Goal: Task Accomplishment & Management: Manage account settings

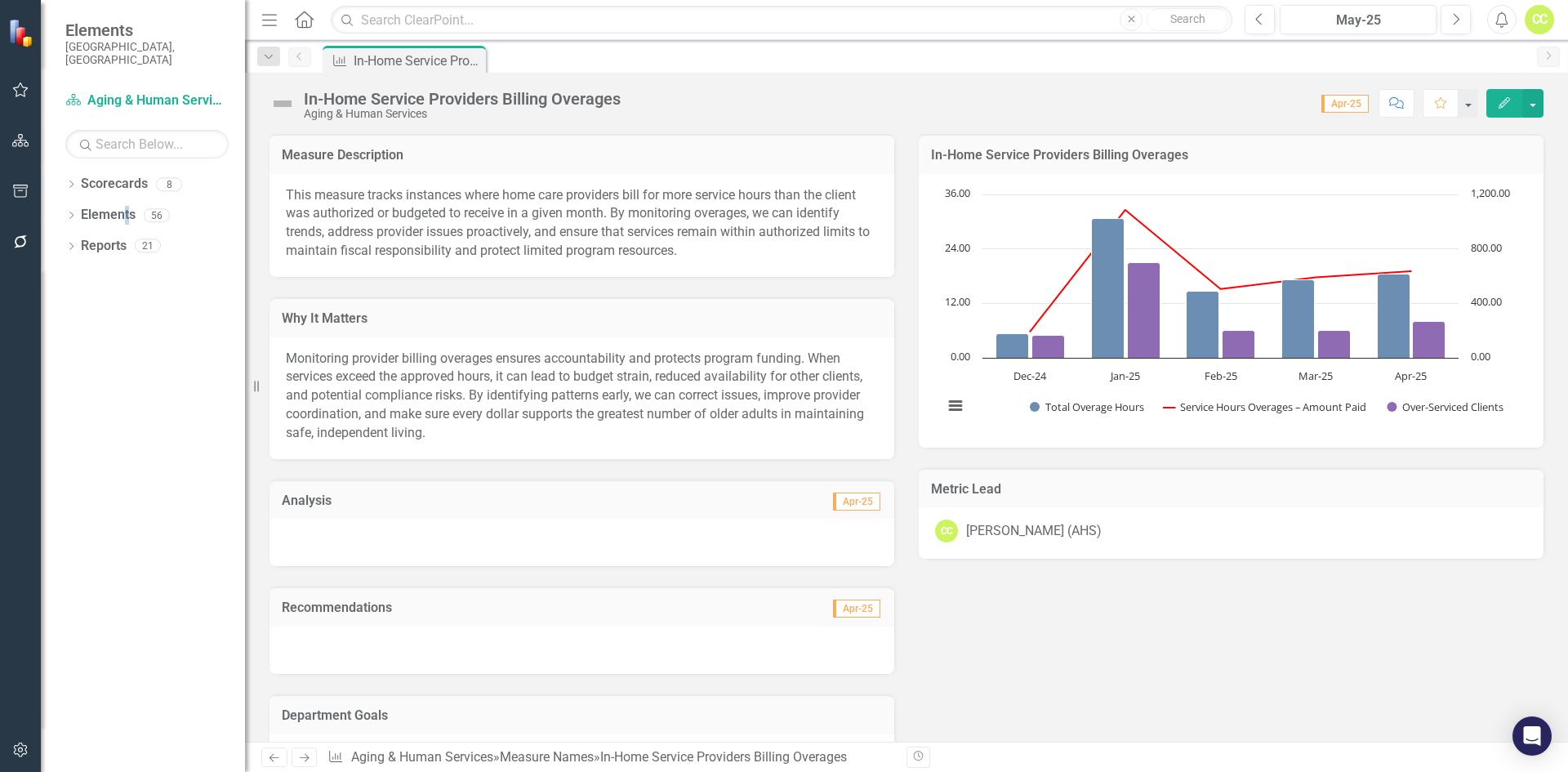
click at [126, 201] on div "Elements" at bounding box center [108, 215] width 55 height 27
click at [136, 201] on div "Elements 56" at bounding box center [163, 217] width 164 height 31
click at [139, 201] on div "Elements 56" at bounding box center [163, 217] width 164 height 31
click at [117, 206] on link "Elements" at bounding box center [108, 215] width 55 height 19
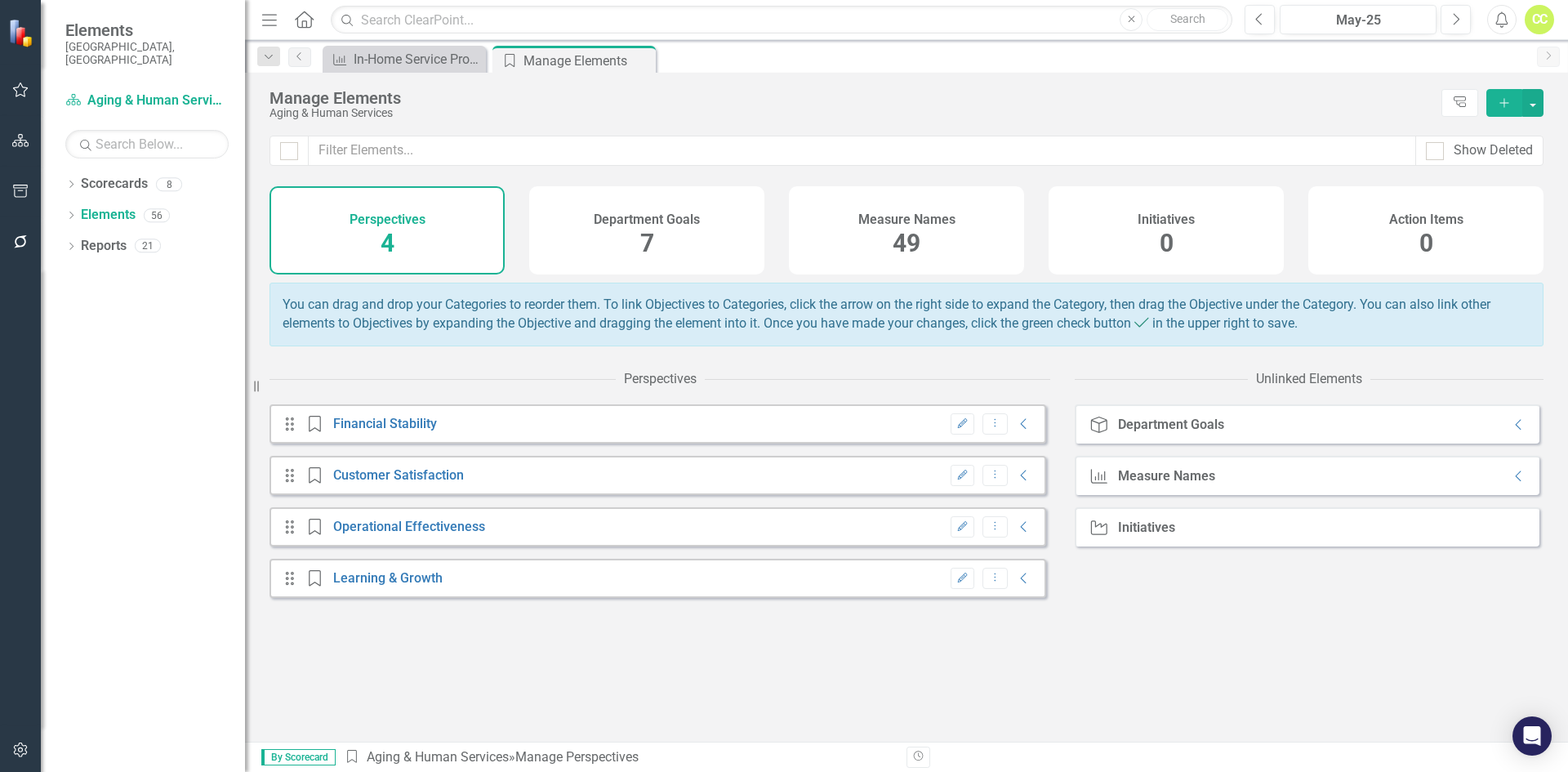
click at [954, 229] on div "Measure Names 49" at bounding box center [906, 230] width 235 height 88
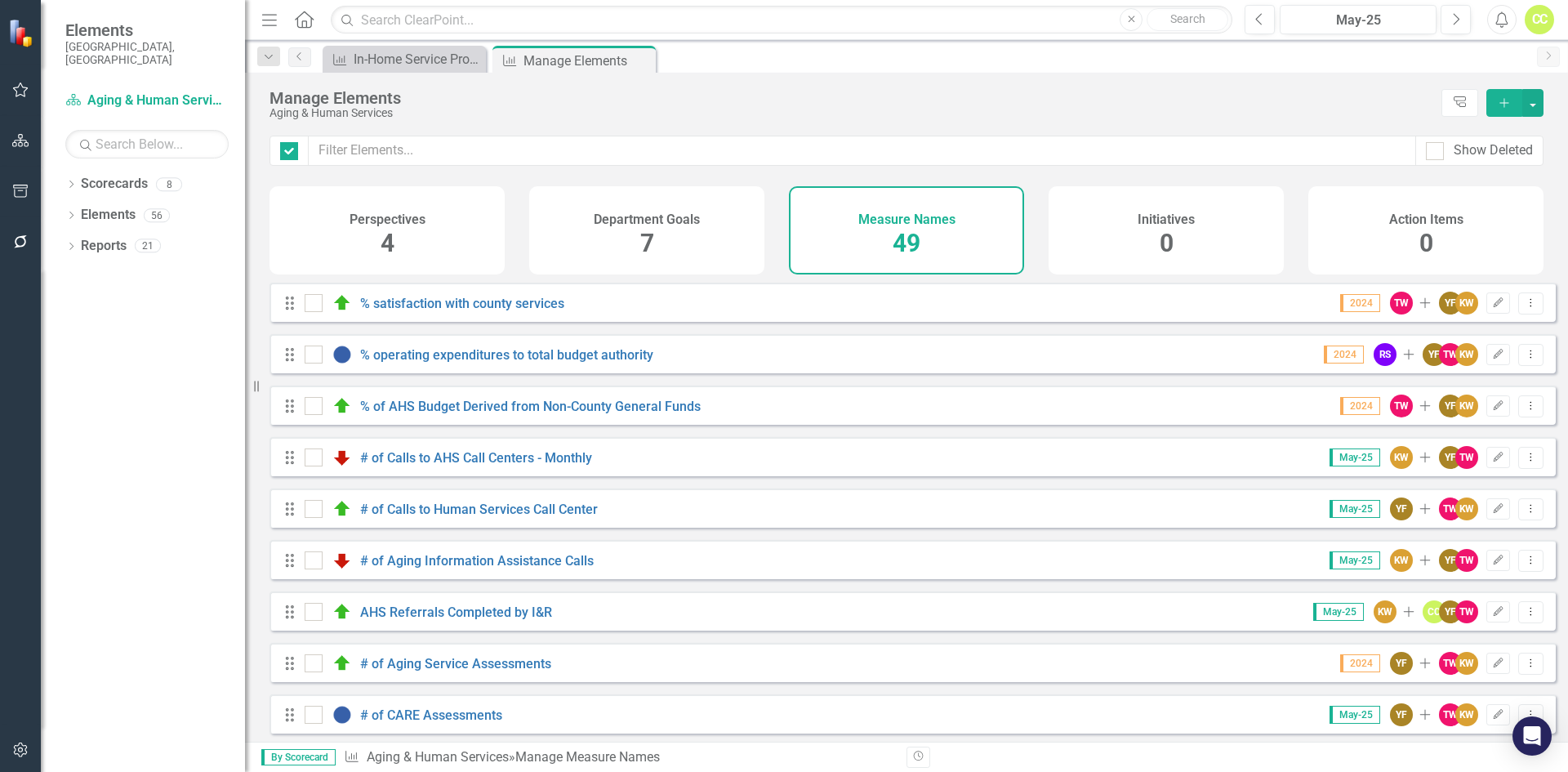
checkbox input "false"
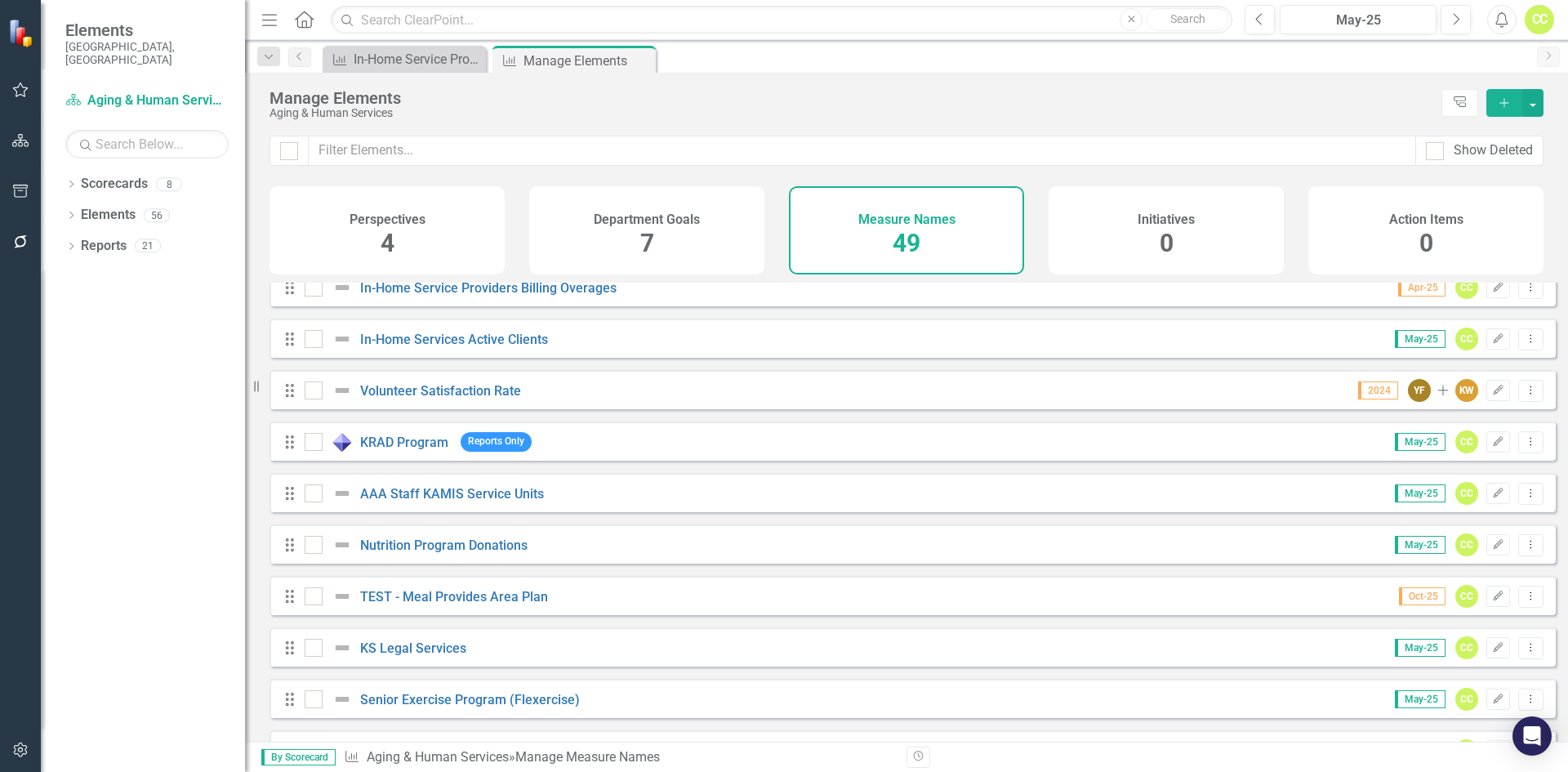
scroll to position [2075, 0]
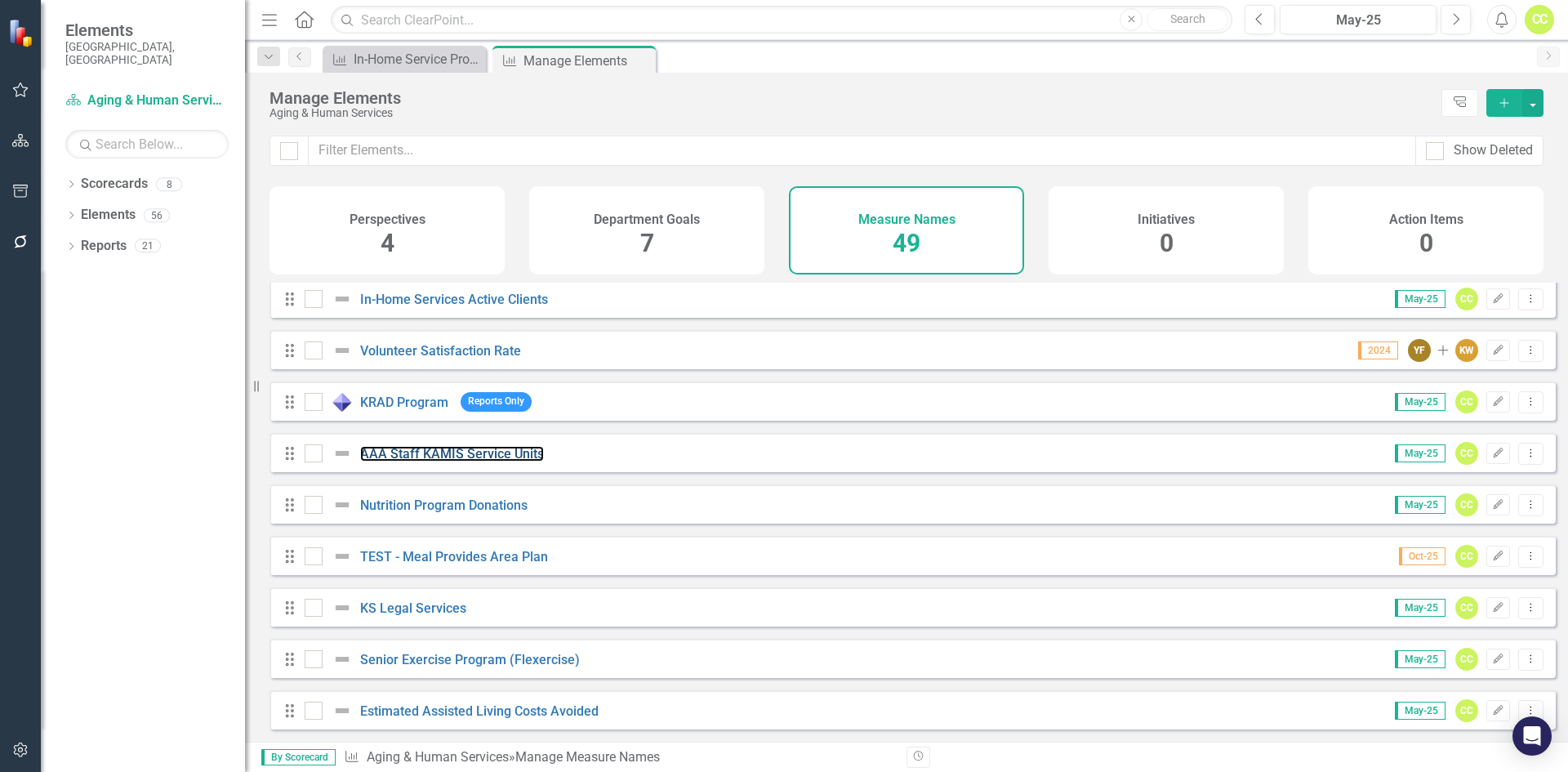
click at [439, 450] on link "AAA Staff KAMIS Service Units" at bounding box center [452, 453] width 184 height 15
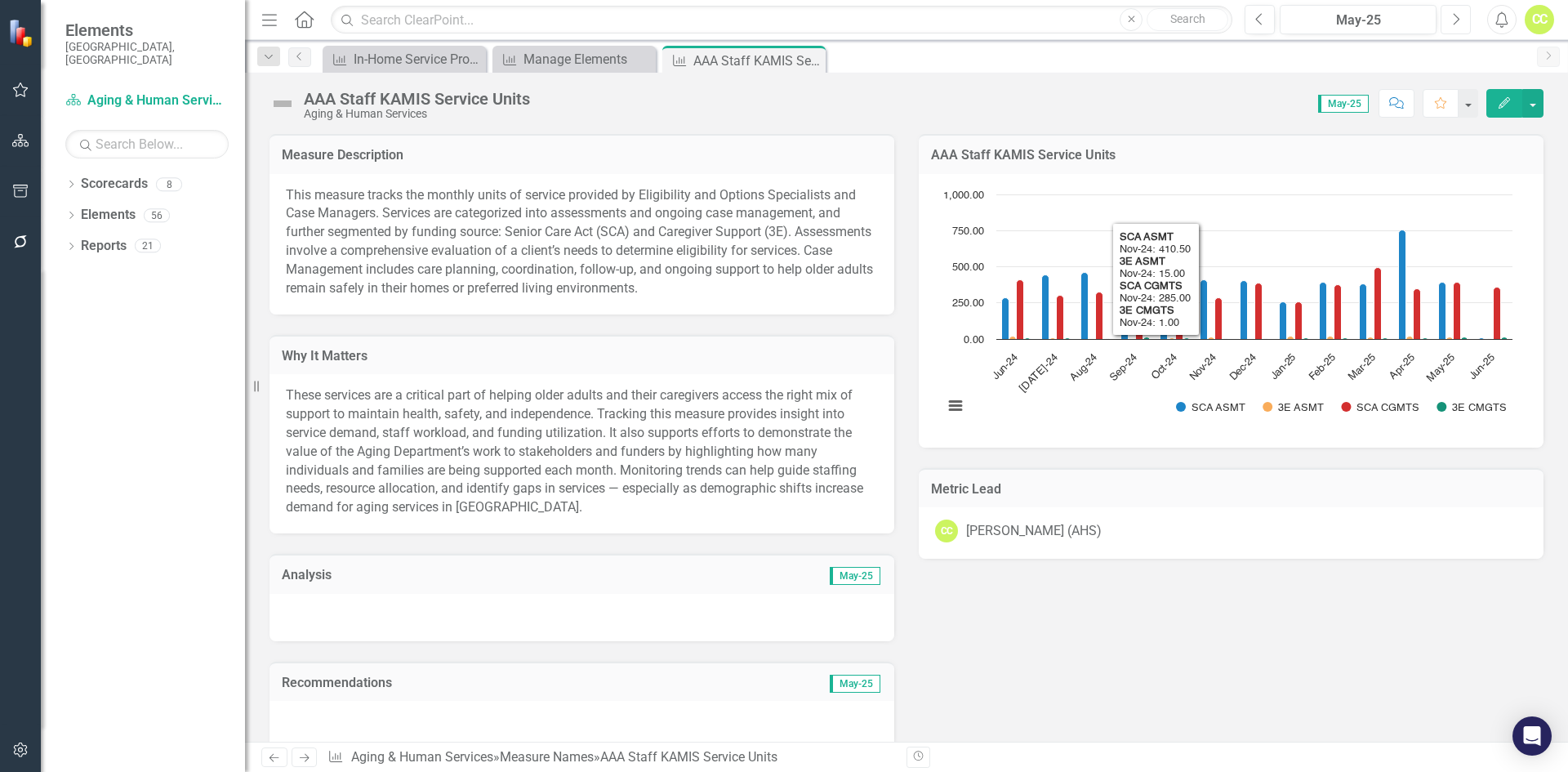
click at [1457, 25] on icon "Next" at bounding box center [1455, 19] width 9 height 14
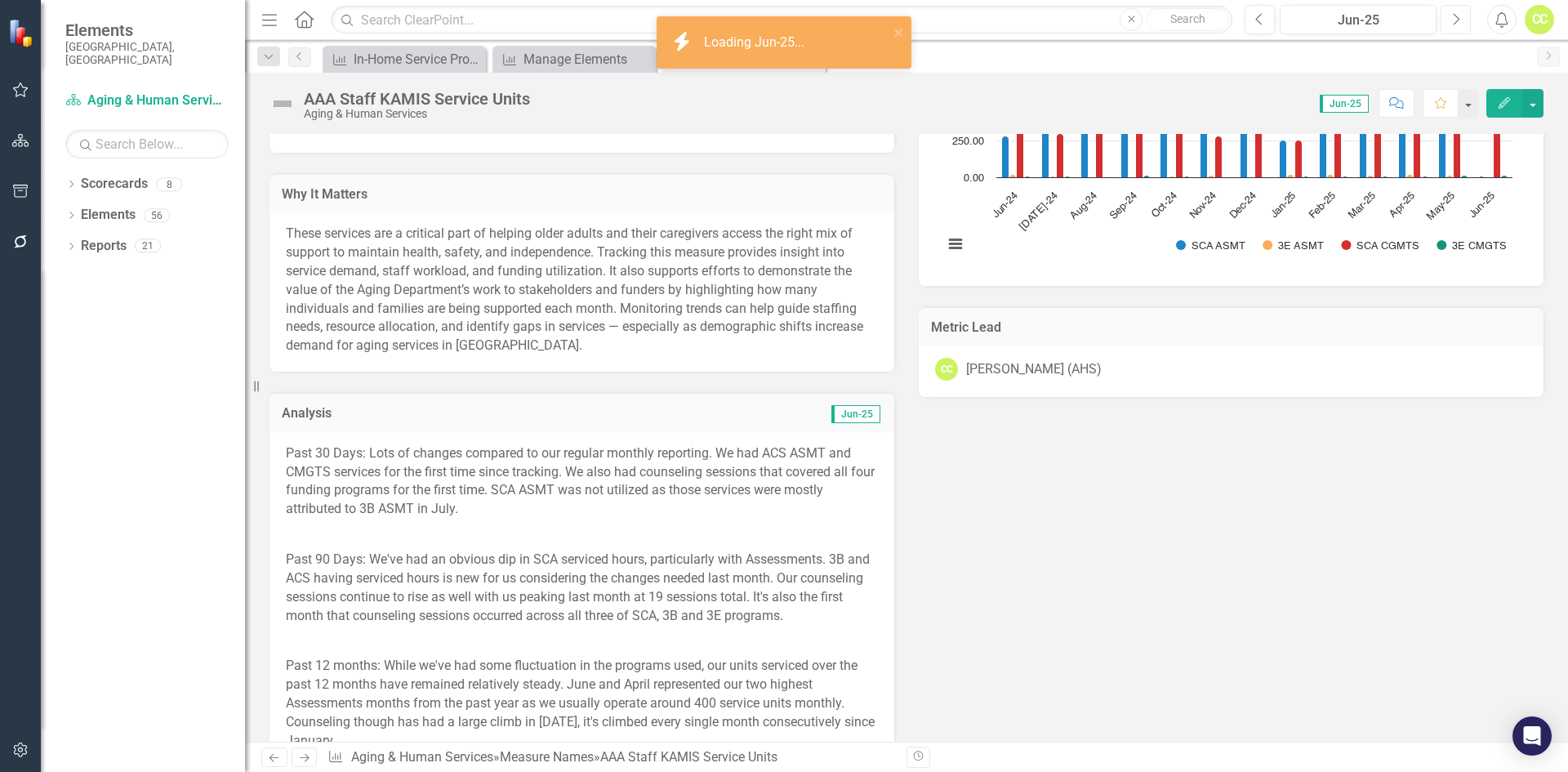
scroll to position [327, 0]
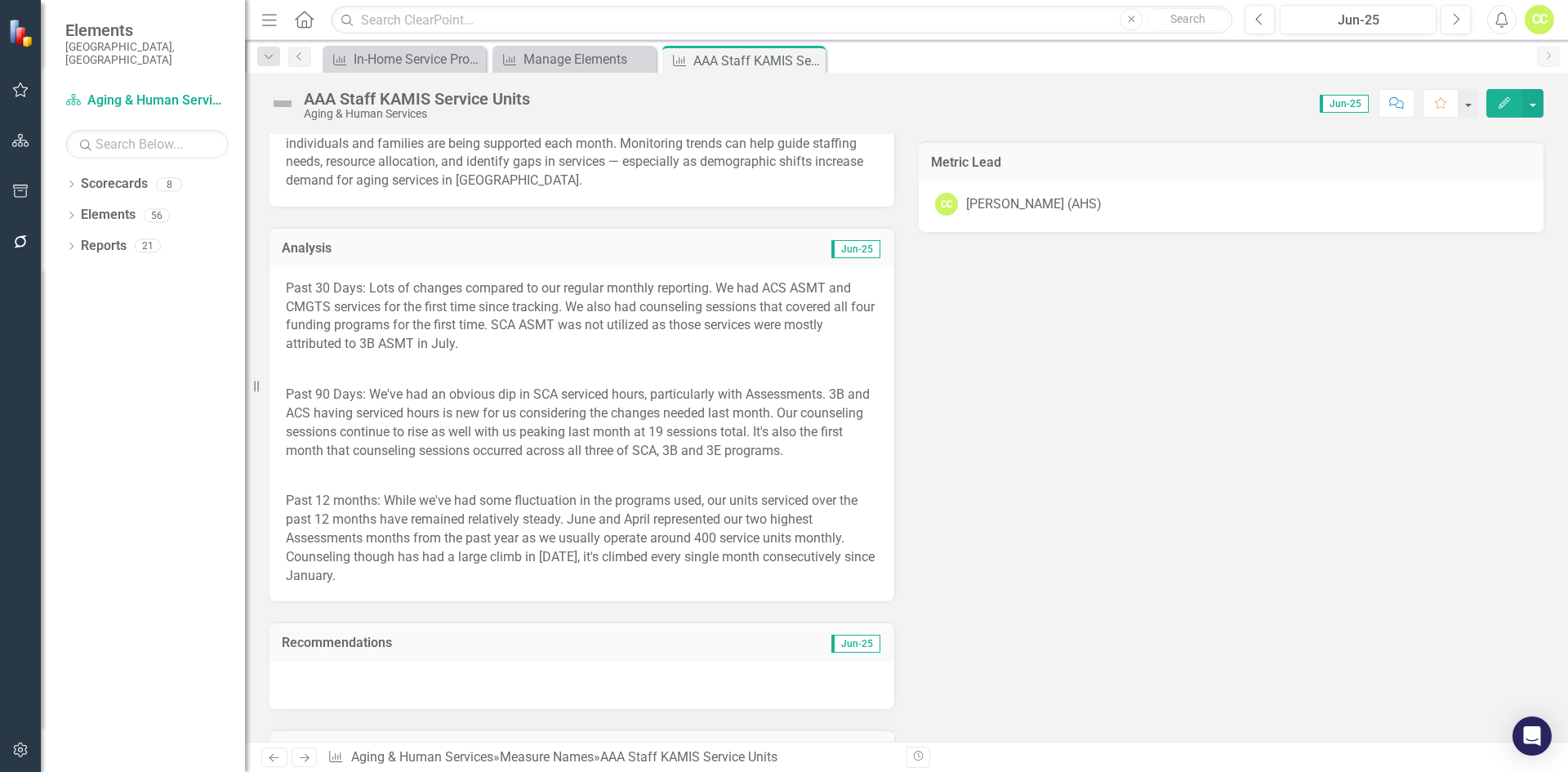
drag, startPoint x: 466, startPoint y: 340, endPoint x: 329, endPoint y: 288, distance: 146.5
click at [329, 288] on p "Past 30 Days: Lots of changes compared to our regular monthly reporting. We had…" at bounding box center [581, 318] width 592 height 78
click at [455, 351] on p "Past 30 Days: Lots of changes compared to our regular monthly reporting. We had…" at bounding box center [581, 318] width 592 height 78
click at [451, 347] on p "Past 30 Days: Lots of changes compared to our regular monthly reporting. We had…" at bounding box center [581, 318] width 592 height 78
click at [1499, 115] on button "Edit" at bounding box center [1504, 104] width 36 height 29
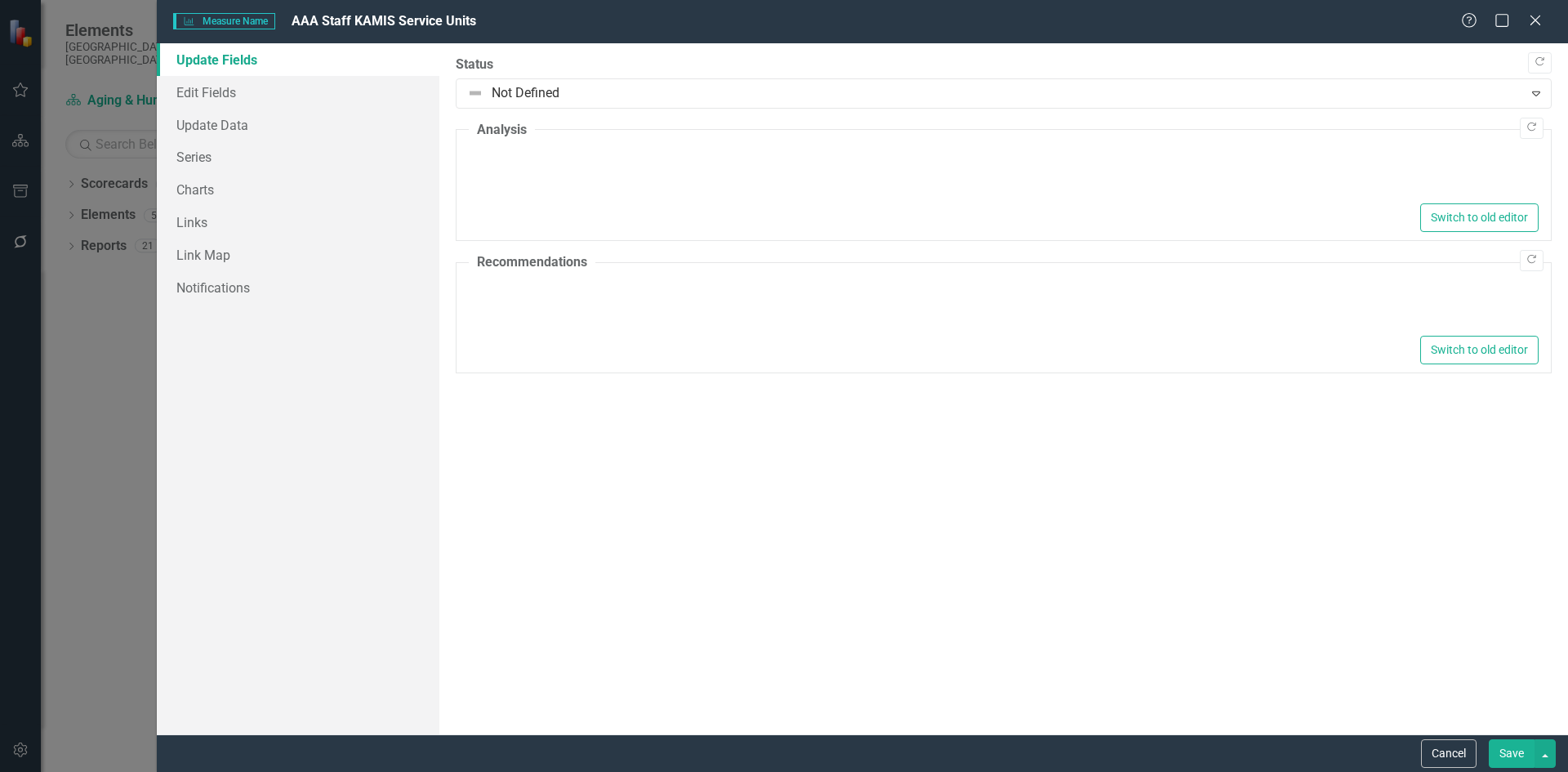
type textarea "<p>Past 30 Days: Lots of changes compared to our regular monthly reporting. We …"
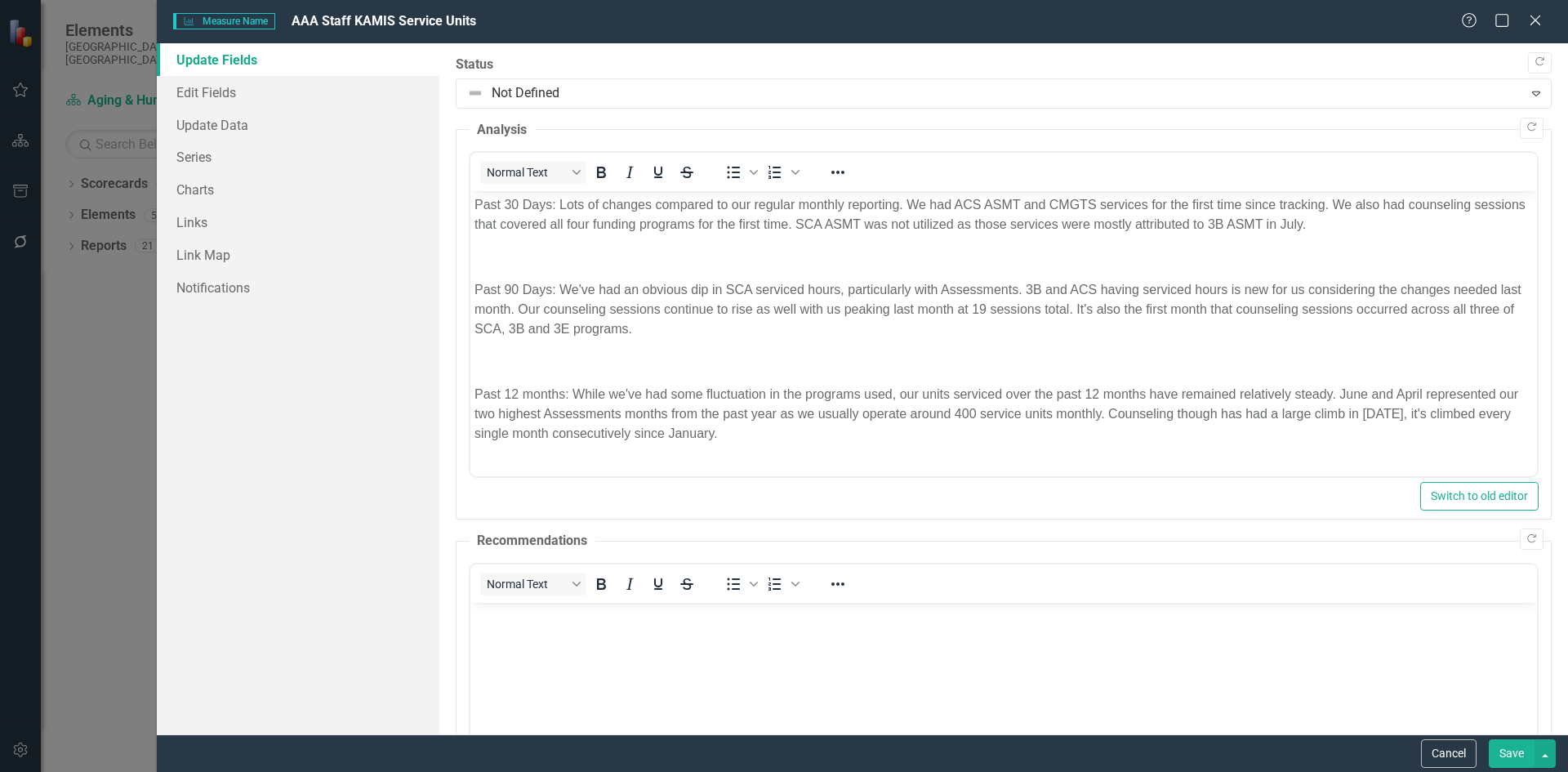
scroll to position [0, 0]
click at [732, 255] on p "Rich Text Area. Press ALT-0 for help." at bounding box center [1003, 257] width 1058 height 19
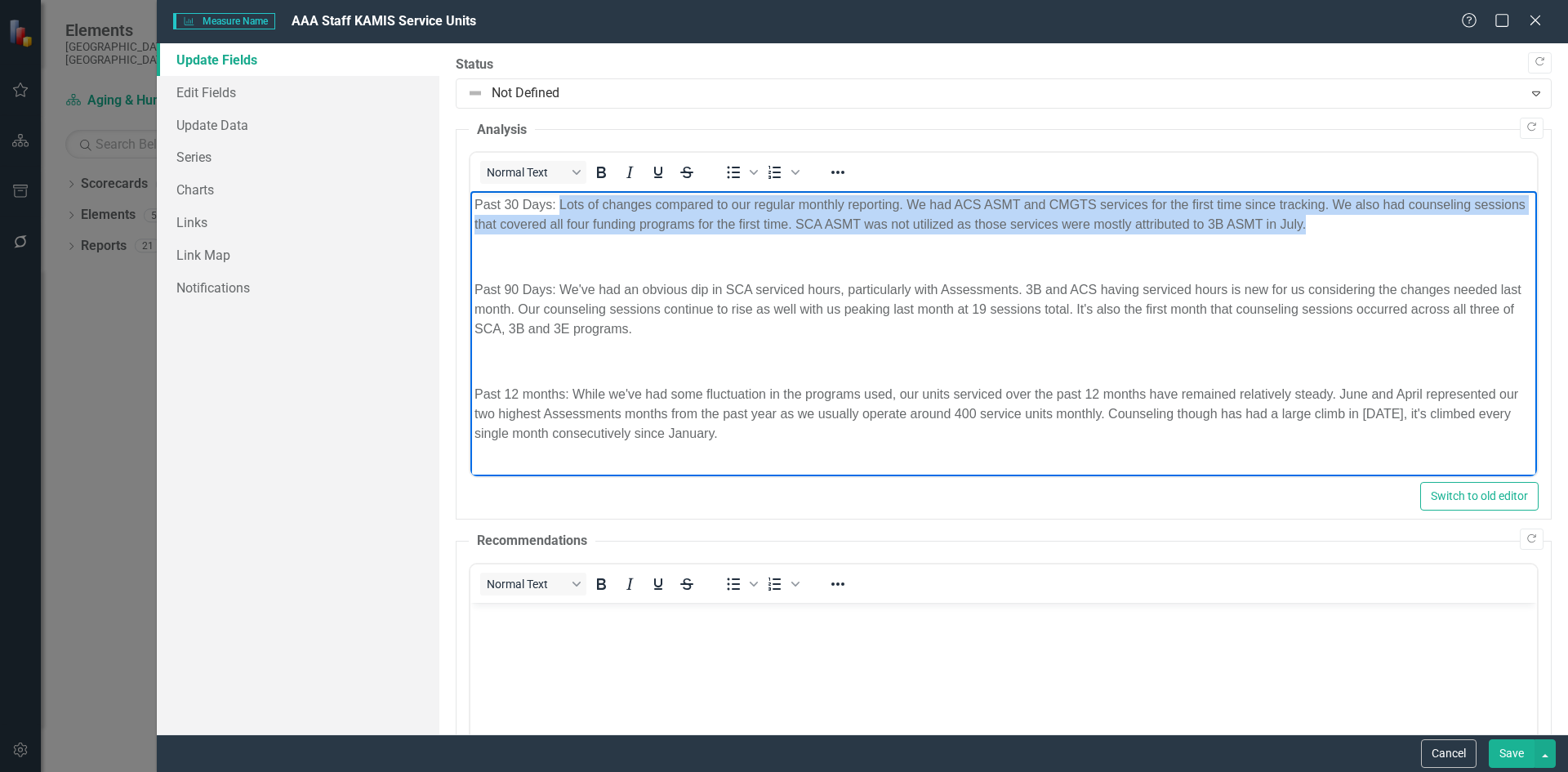
drag, startPoint x: 1397, startPoint y: 225, endPoint x: 559, endPoint y: 205, distance: 838.2
click at [559, 205] on p "Past 30 Days: Lots of changes compared to our regular monthly reporting. We had…" at bounding box center [1003, 215] width 1058 height 40
copy p "Lots of changes compared to our regular monthly reporting. We had ACS ASMT and …"
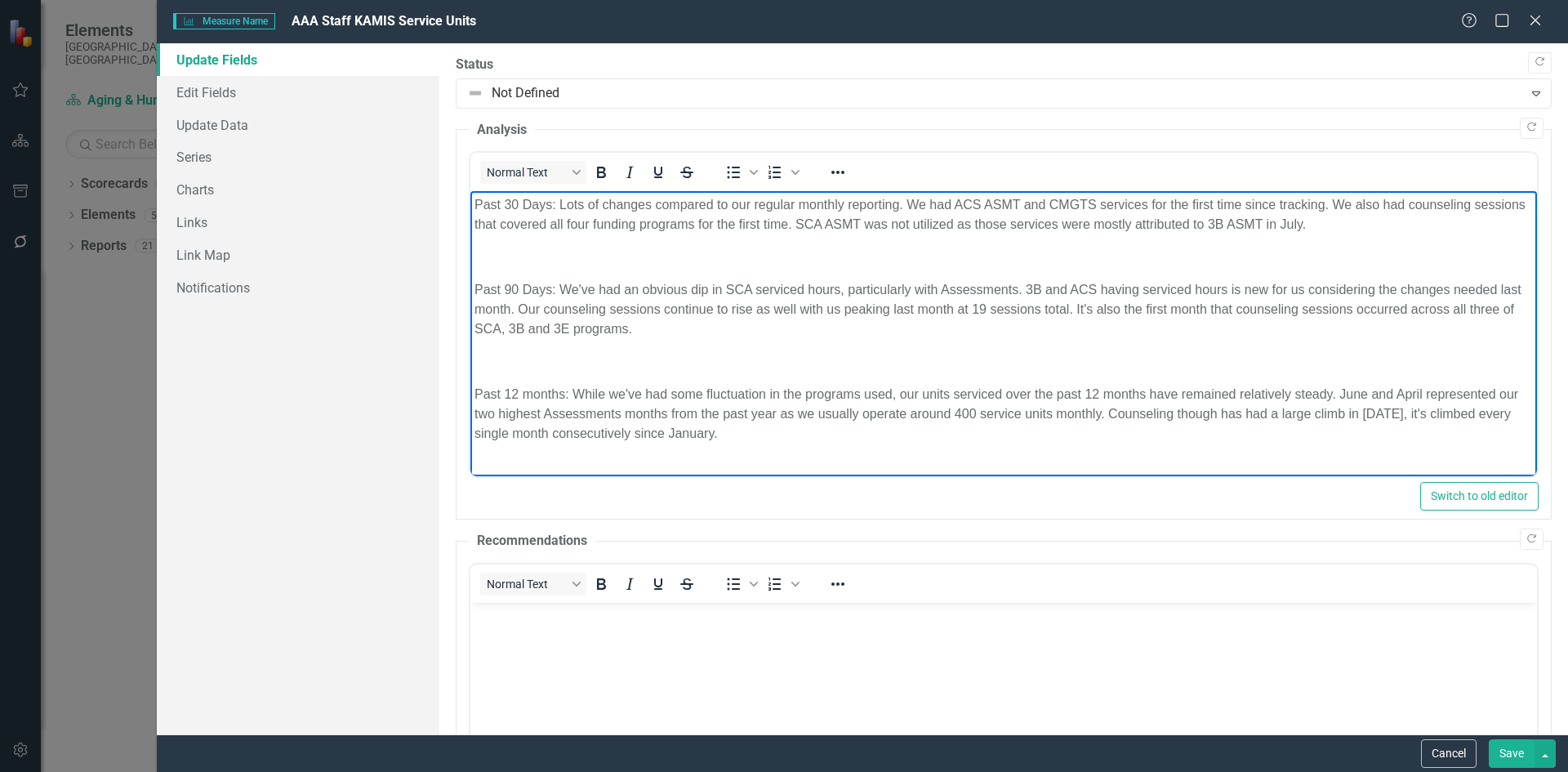
drag, startPoint x: 728, startPoint y: 410, endPoint x: 720, endPoint y: 376, distance: 34.9
click at [726, 410] on p "Past 12 months: While we've had some fluctuation in the programs used, our unit…" at bounding box center [1003, 415] width 1058 height 59
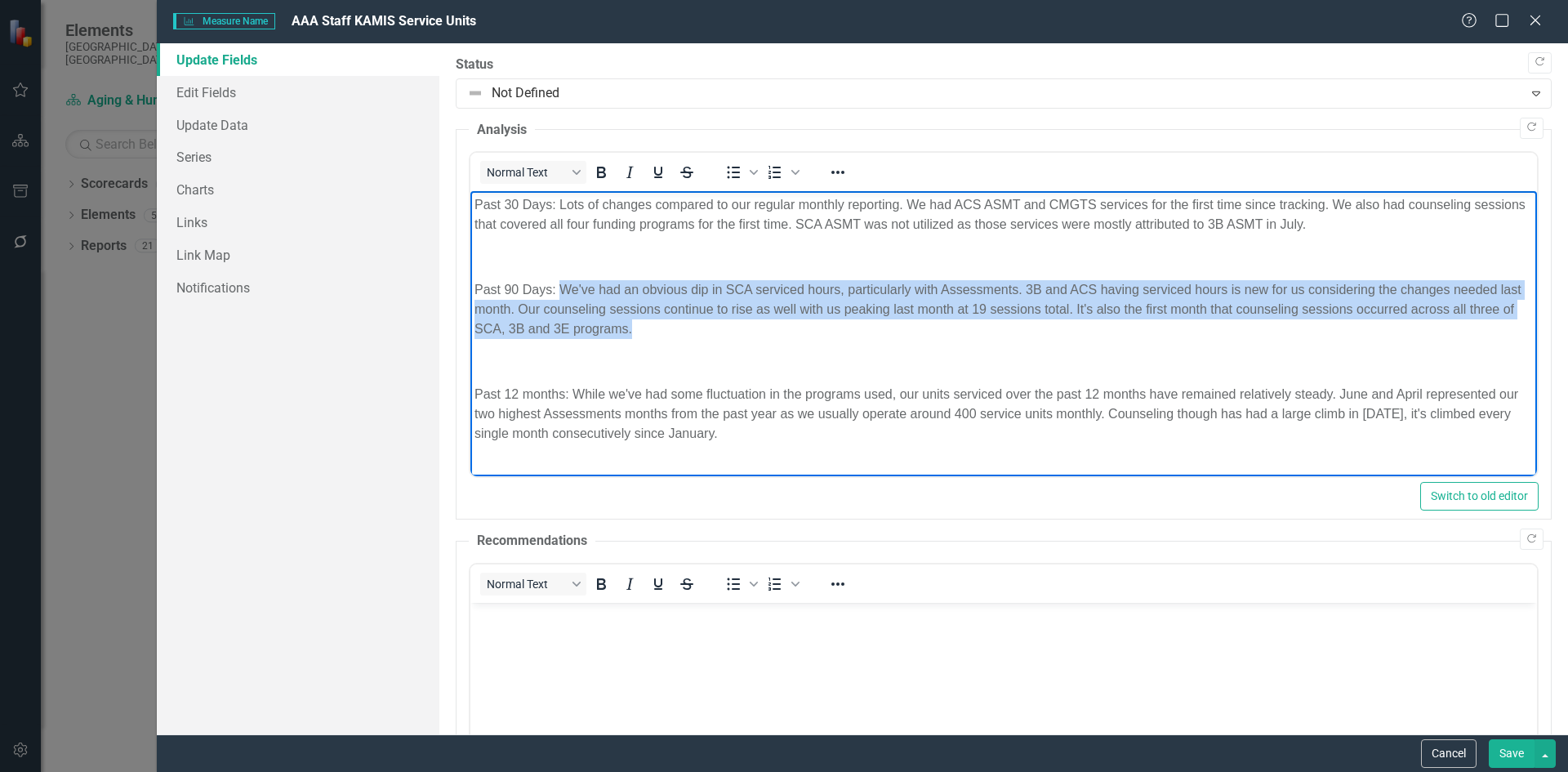
drag, startPoint x: 687, startPoint y: 332, endPoint x: 559, endPoint y: 290, distance: 134.7
click at [559, 290] on p "Past 90 Days: We've had an obvious dip in SCA serviced hours, particularly with…" at bounding box center [1003, 309] width 1058 height 59
copy p "We've had an obvious dip in SCA serviced hours, particularly with Assessments. …"
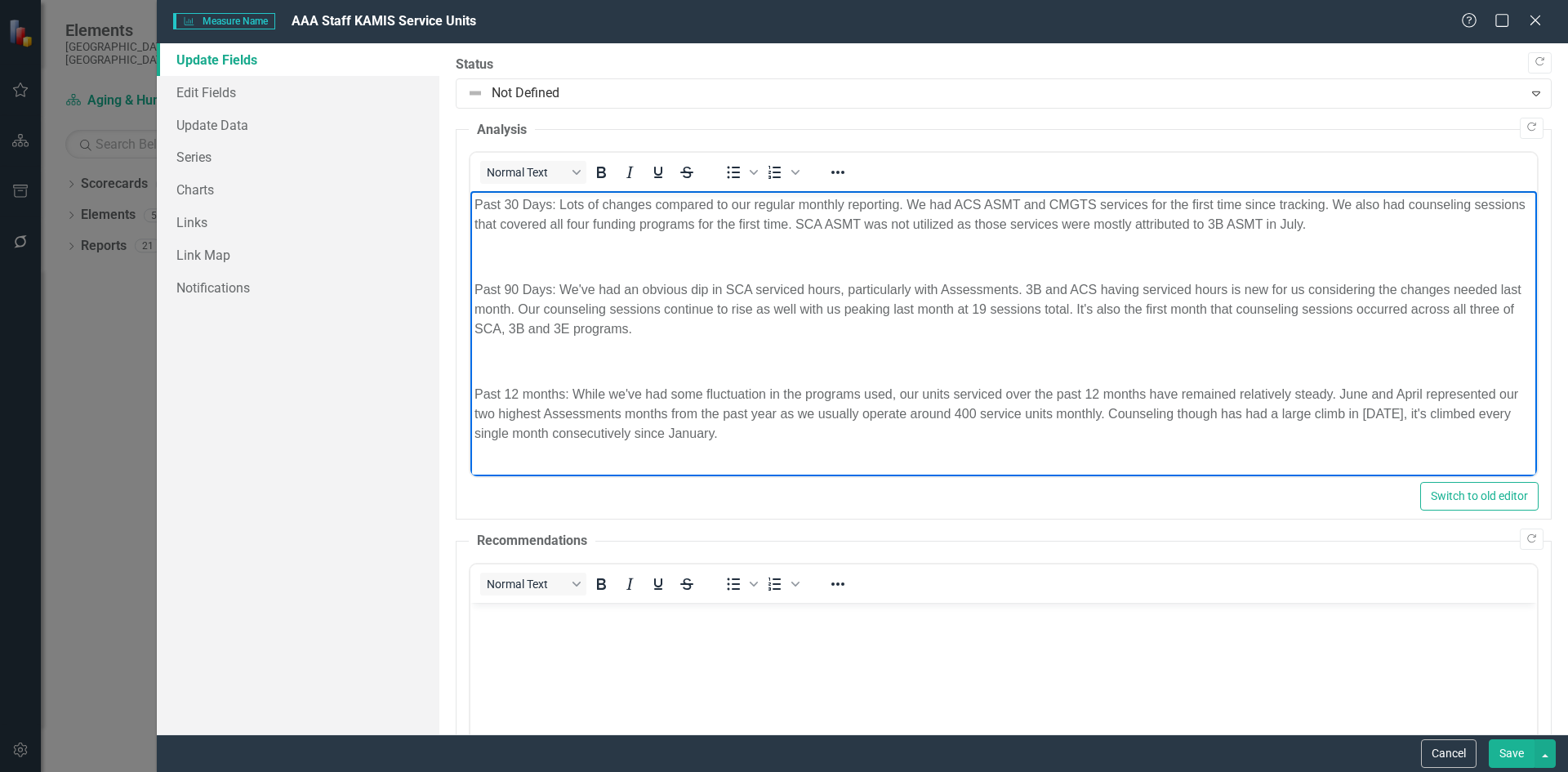
drag, startPoint x: 593, startPoint y: 444, endPoint x: 695, endPoint y: 437, distance: 102.2
click at [594, 444] on body "Past 30 Days: Lots of changes compared to our regular monthly reporting. We had…" at bounding box center [1003, 326] width 1067 height 270
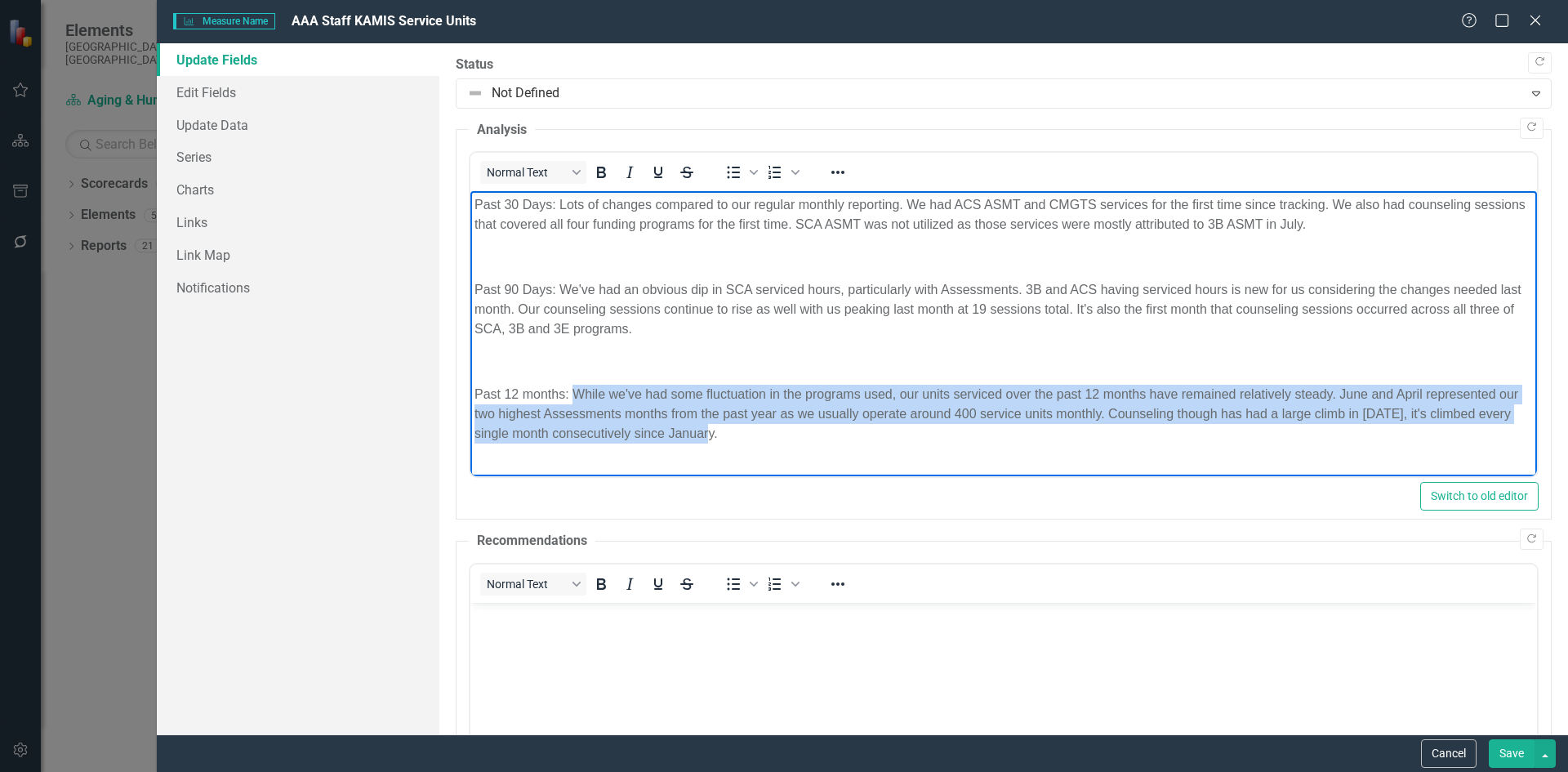
drag, startPoint x: 735, startPoint y: 436, endPoint x: 572, endPoint y: 394, distance: 168.3
click at [572, 394] on p "Past 12 months: While we've had some fluctuation in the programs used, our unit…" at bounding box center [1003, 415] width 1058 height 59
copy p "While we've had some fluctuation in the programs used, our units serviced over …"
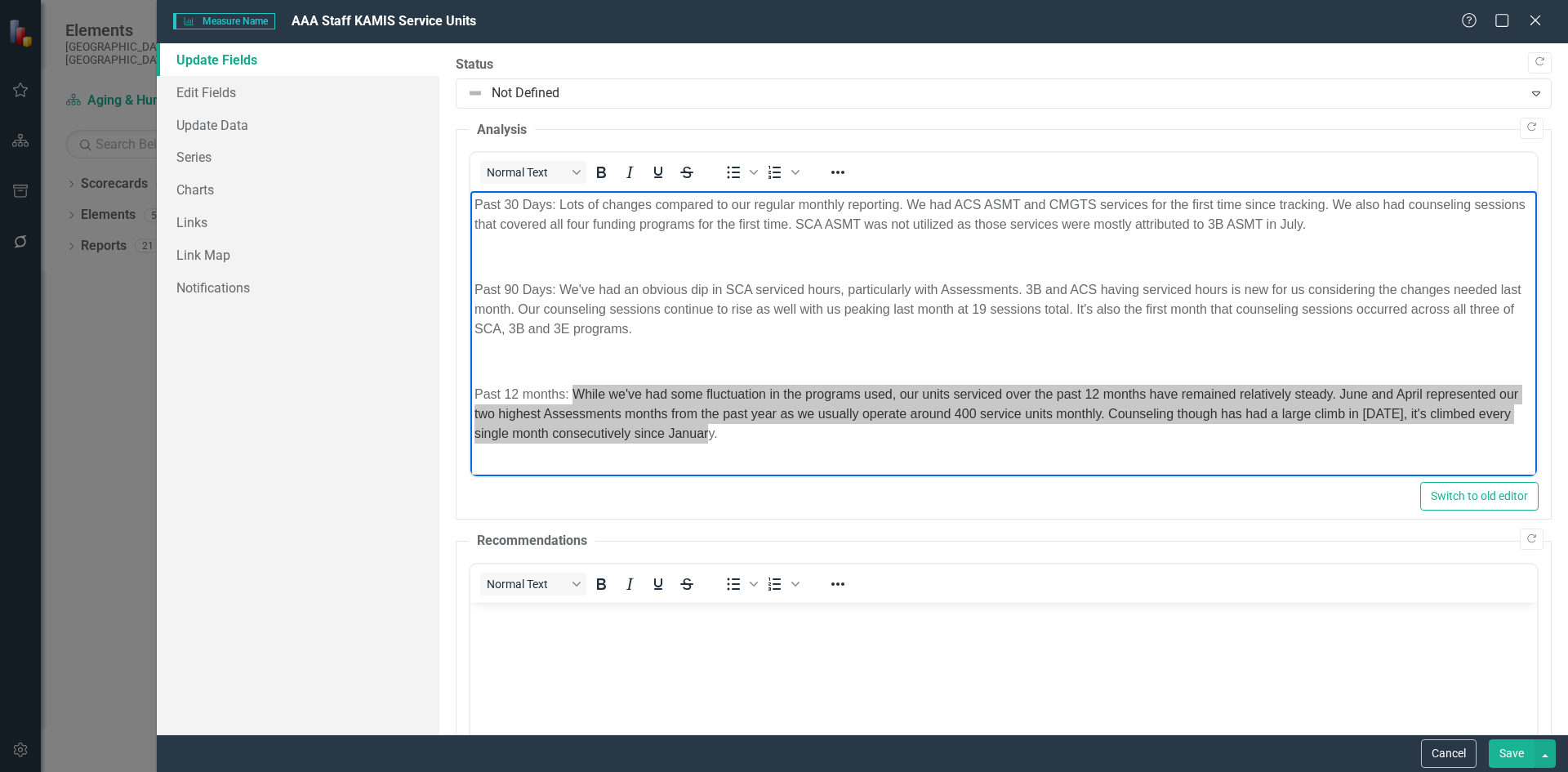
click at [1442, 765] on button "Cancel" at bounding box center [1448, 753] width 56 height 29
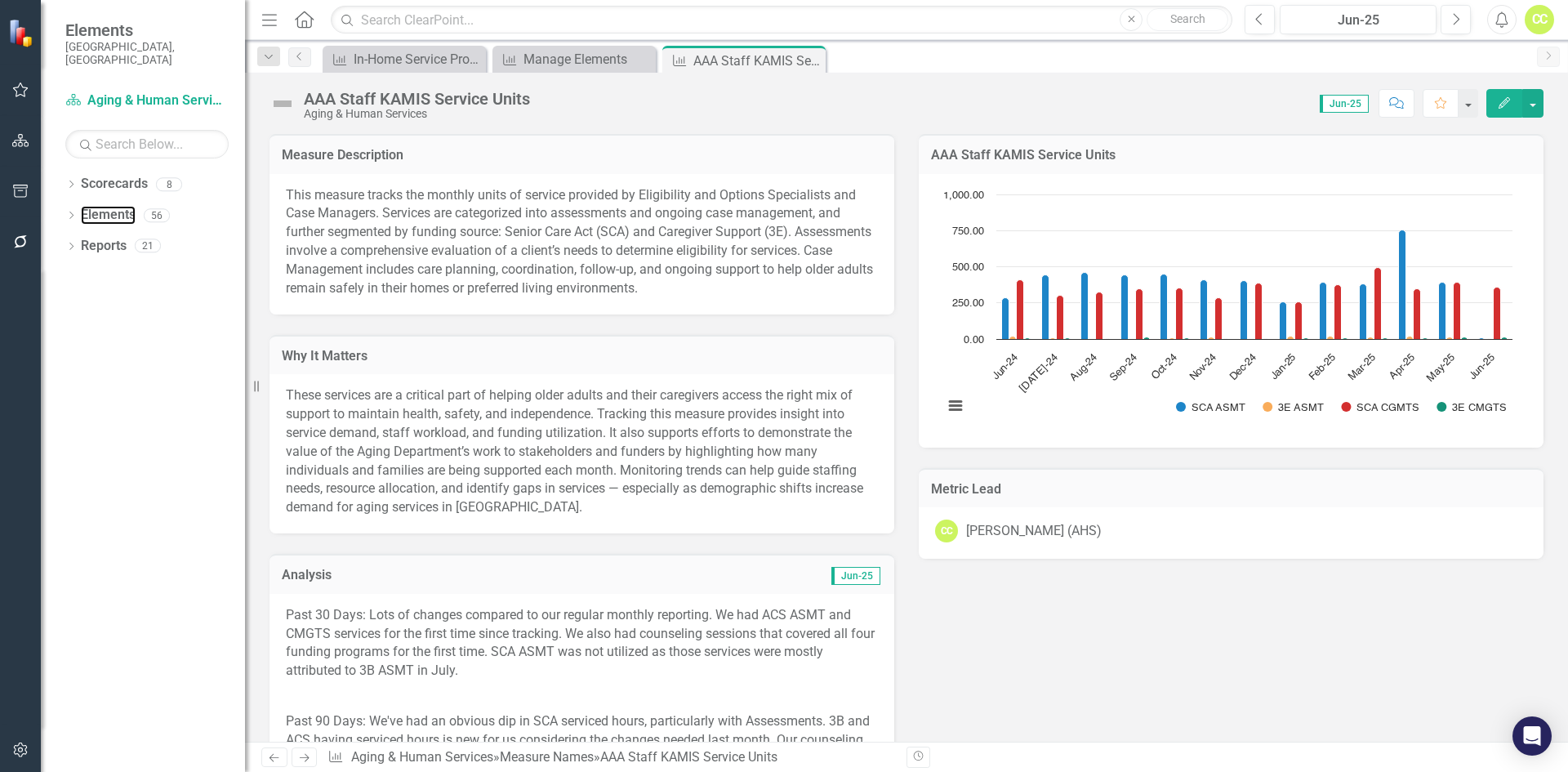
click at [116, 206] on link "Elements" at bounding box center [108, 215] width 55 height 19
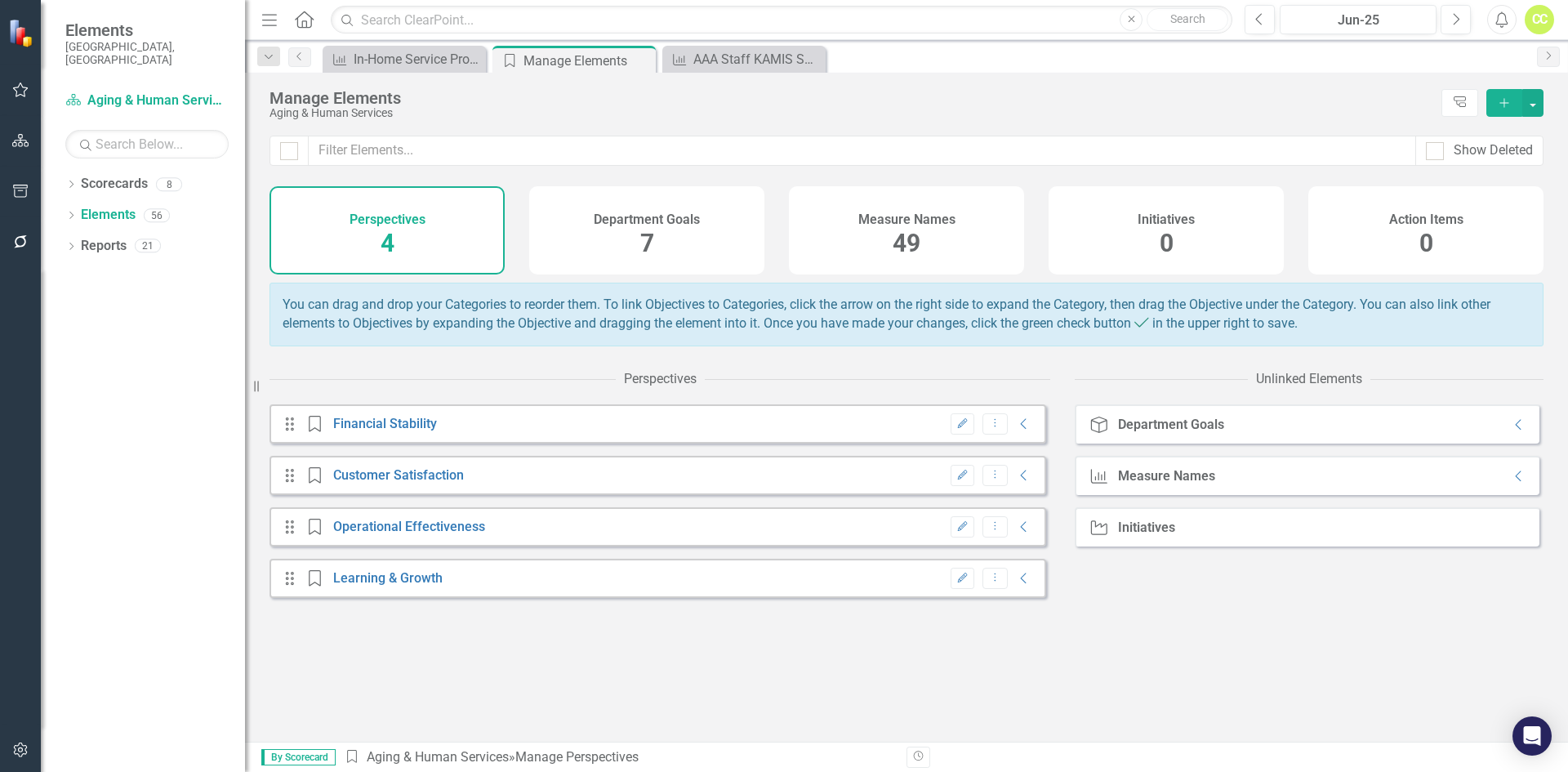
click at [834, 238] on div "Measure Names 49" at bounding box center [906, 230] width 235 height 88
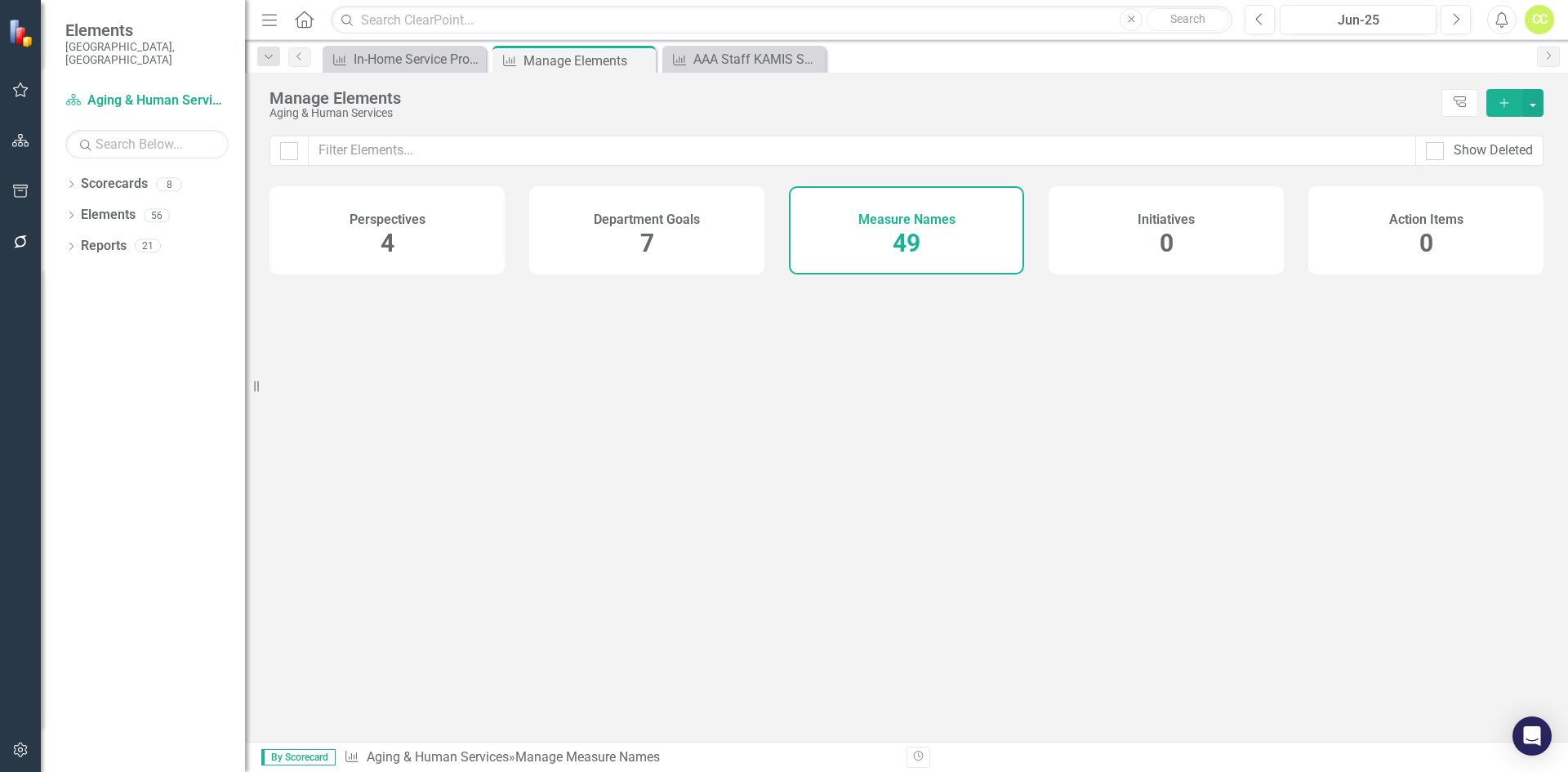
checkbox input "false"
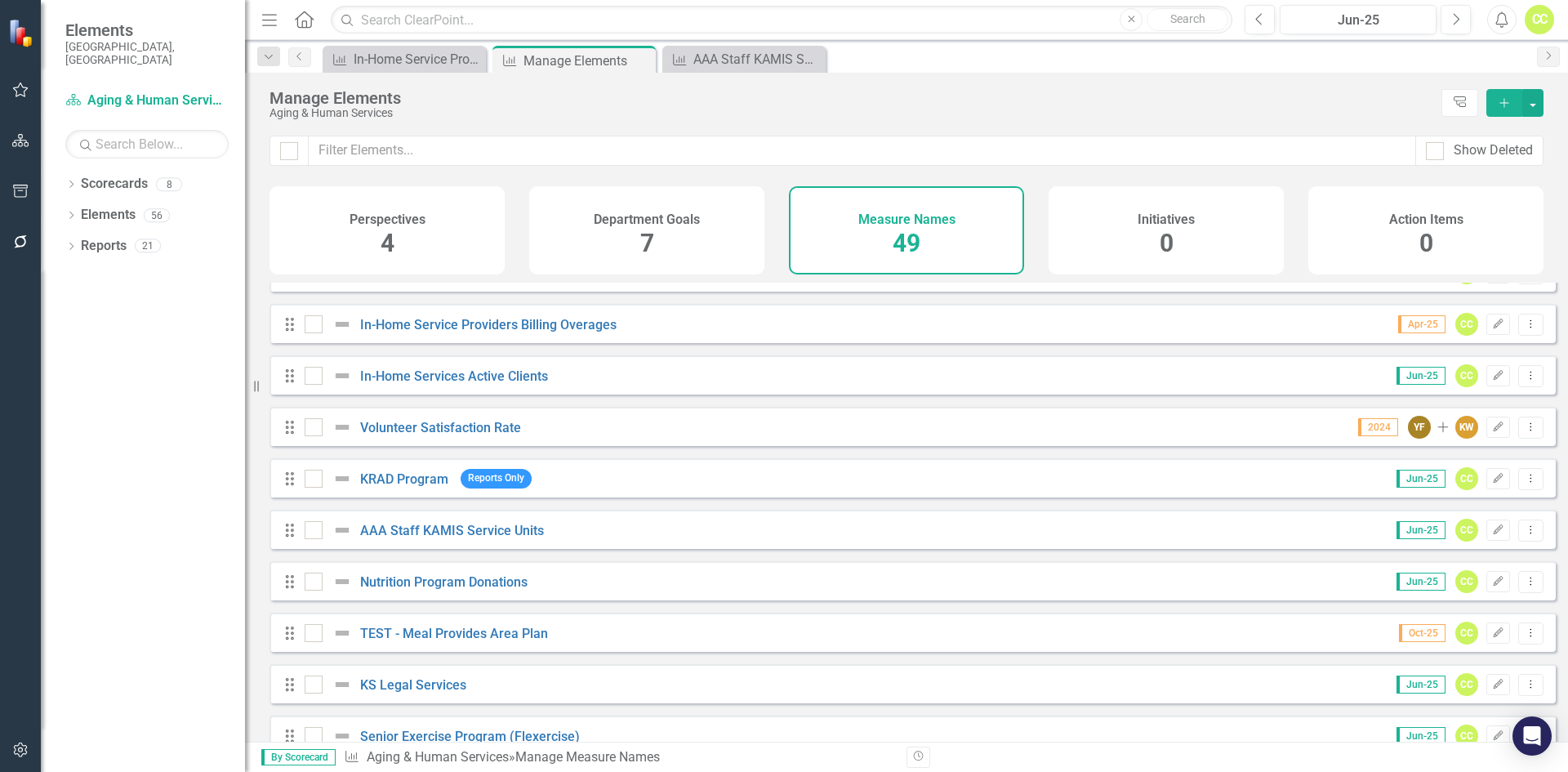
scroll to position [2075, 0]
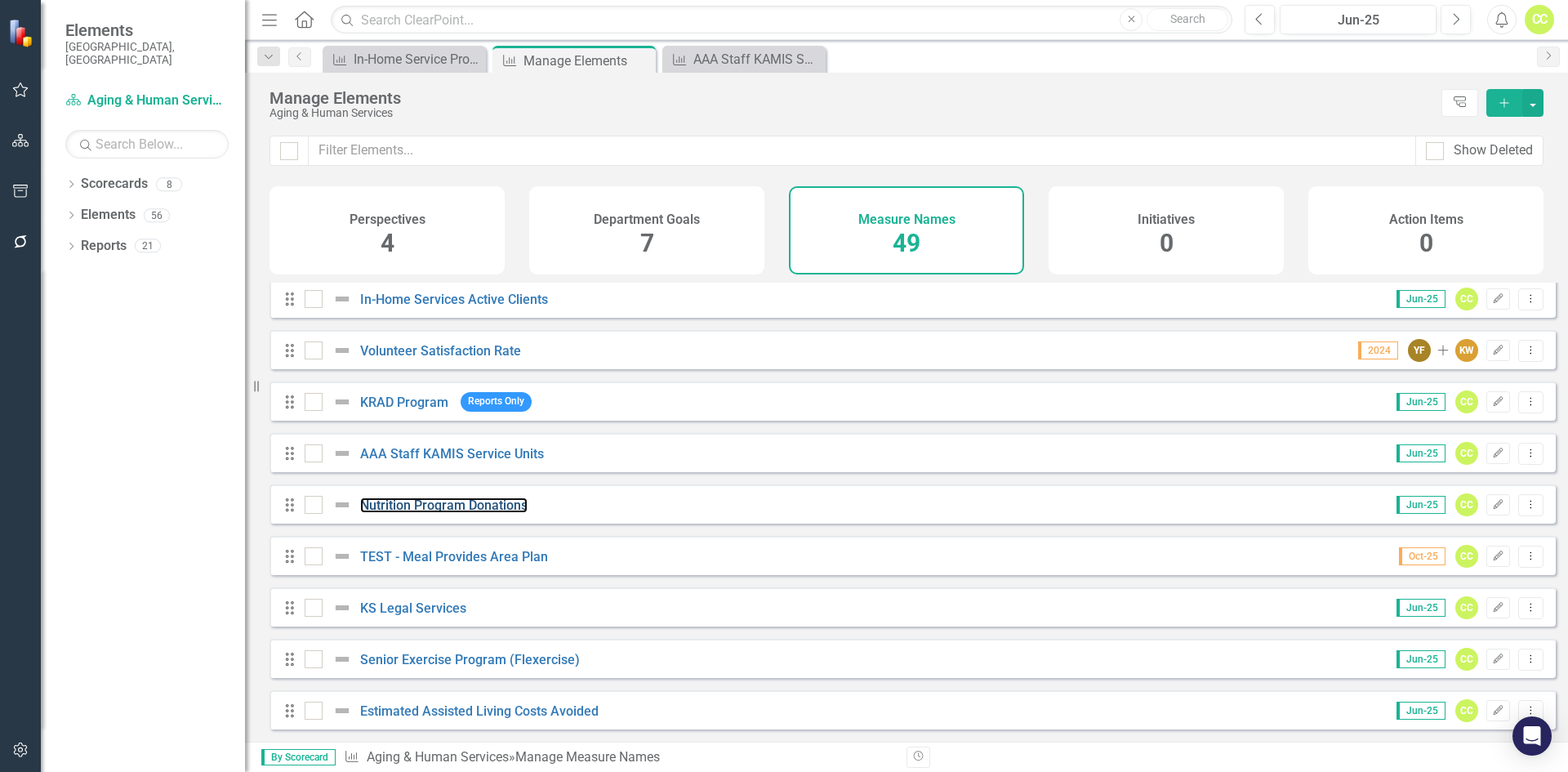
click at [459, 501] on link "Nutrition Program Donations" at bounding box center [443, 505] width 168 height 15
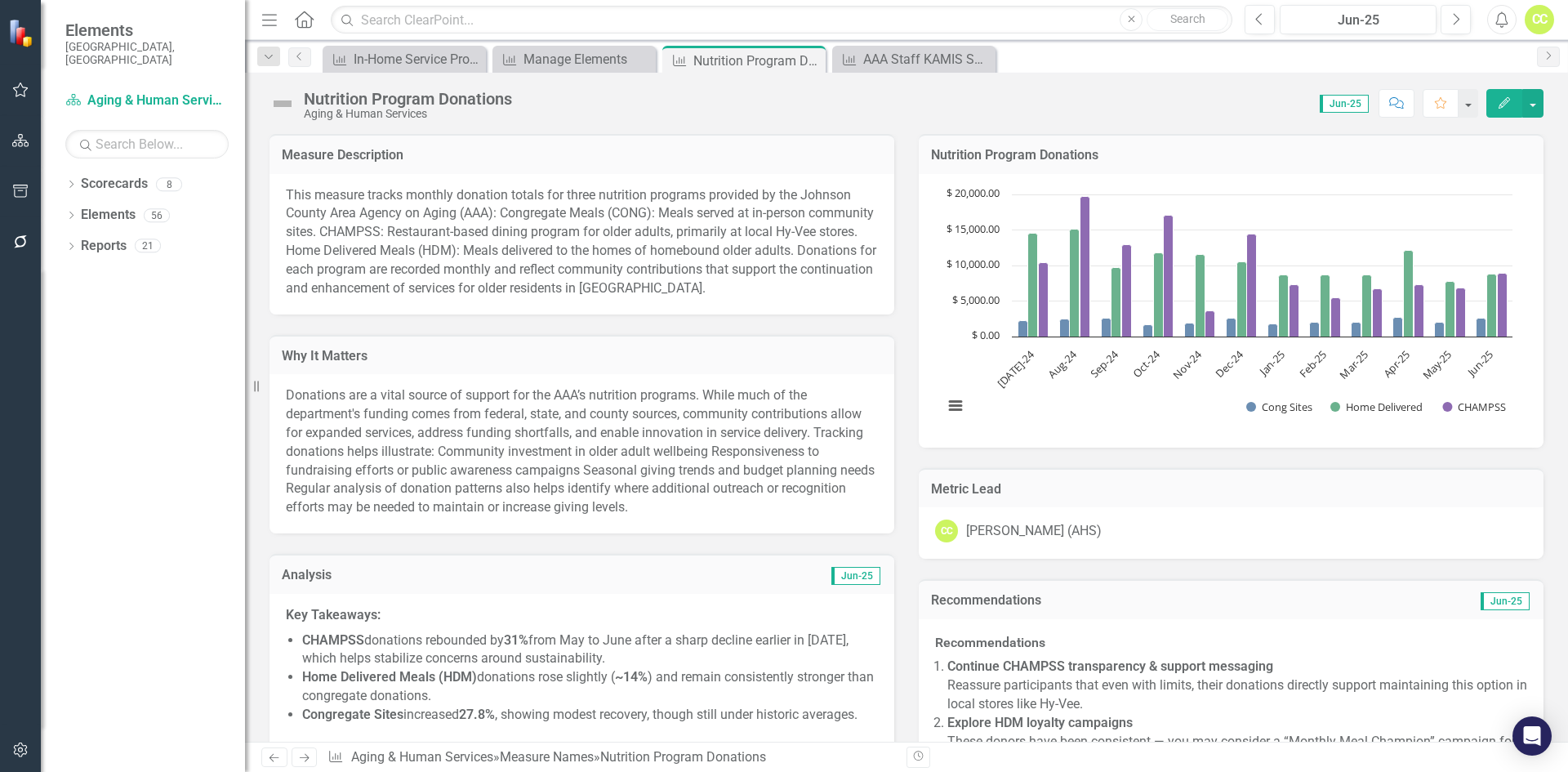
click at [1497, 104] on icon "Edit" at bounding box center [1504, 103] width 14 height 12
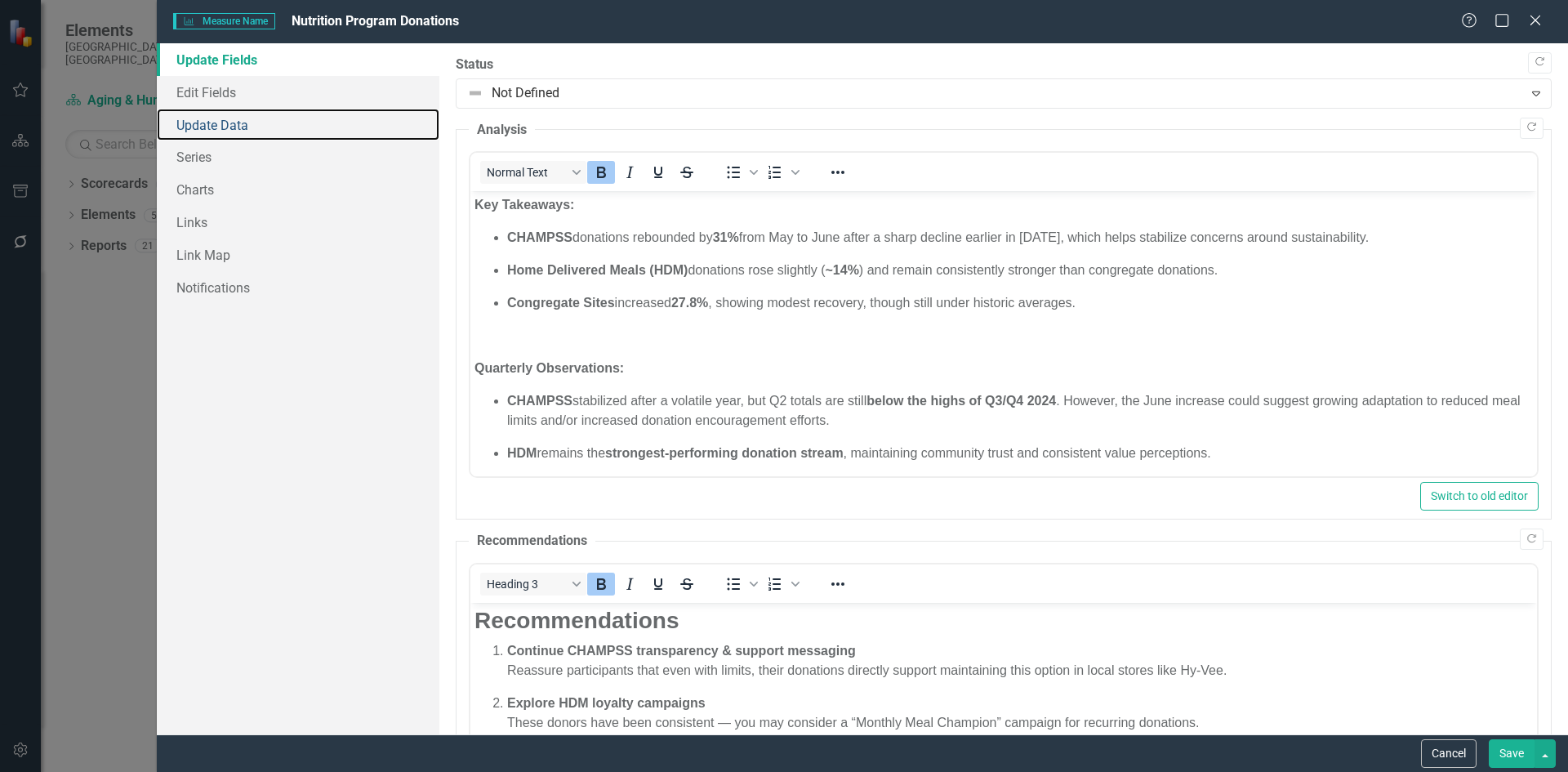
click at [269, 126] on link "Update Data" at bounding box center [297, 125] width 282 height 33
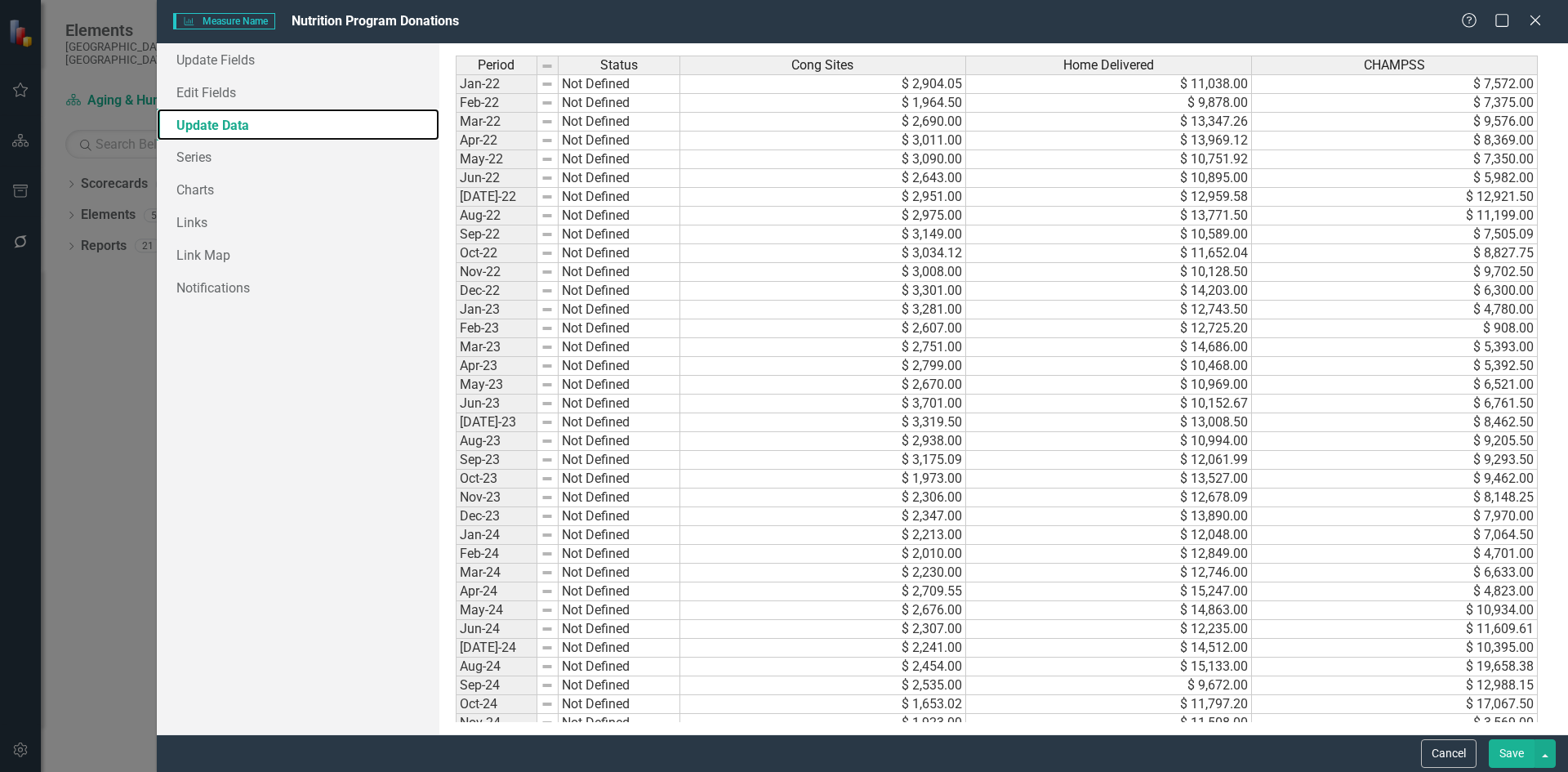
scroll to position [144, 0]
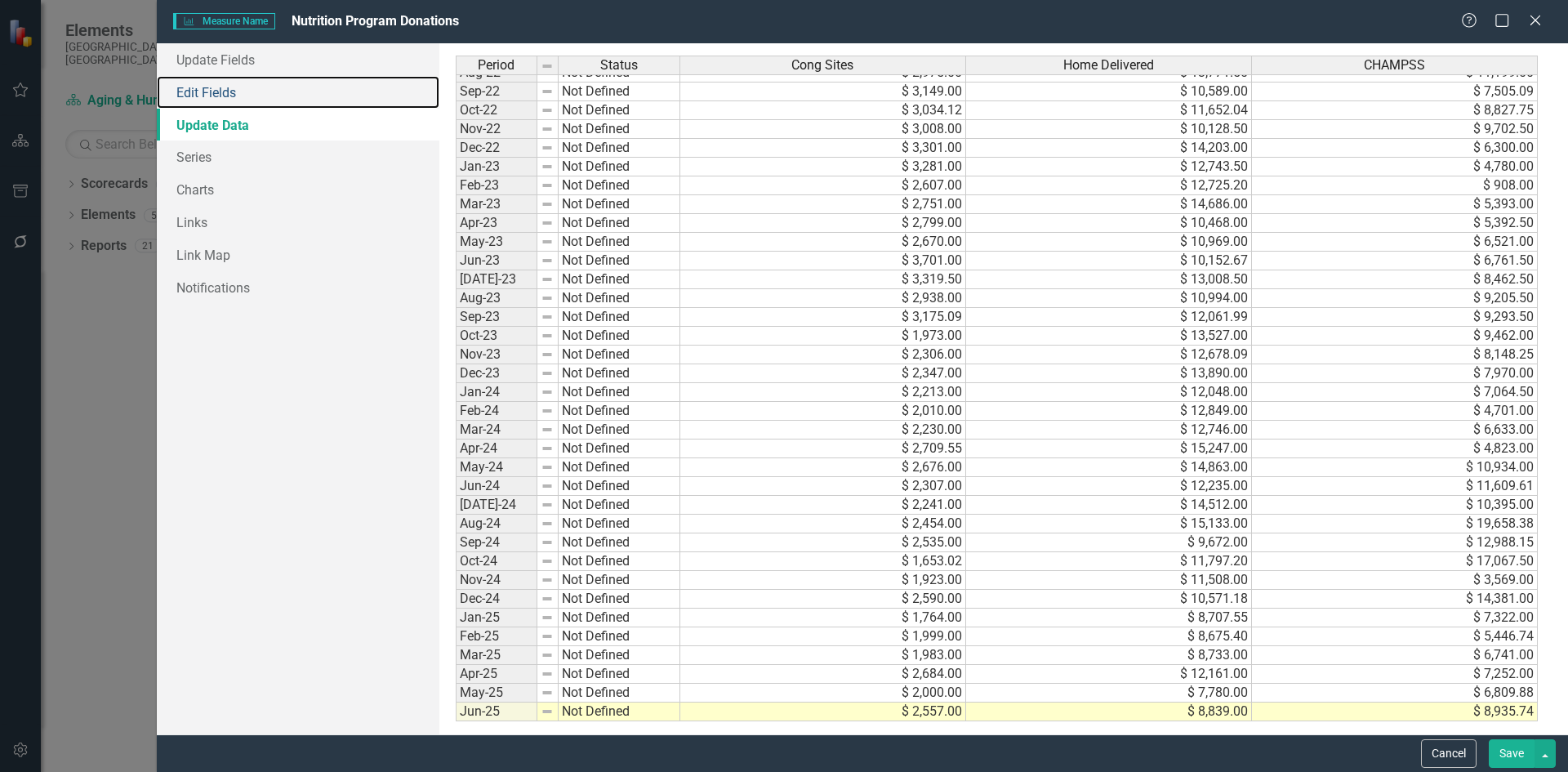
click at [252, 93] on link "Edit Fields" at bounding box center [297, 92] width 282 height 33
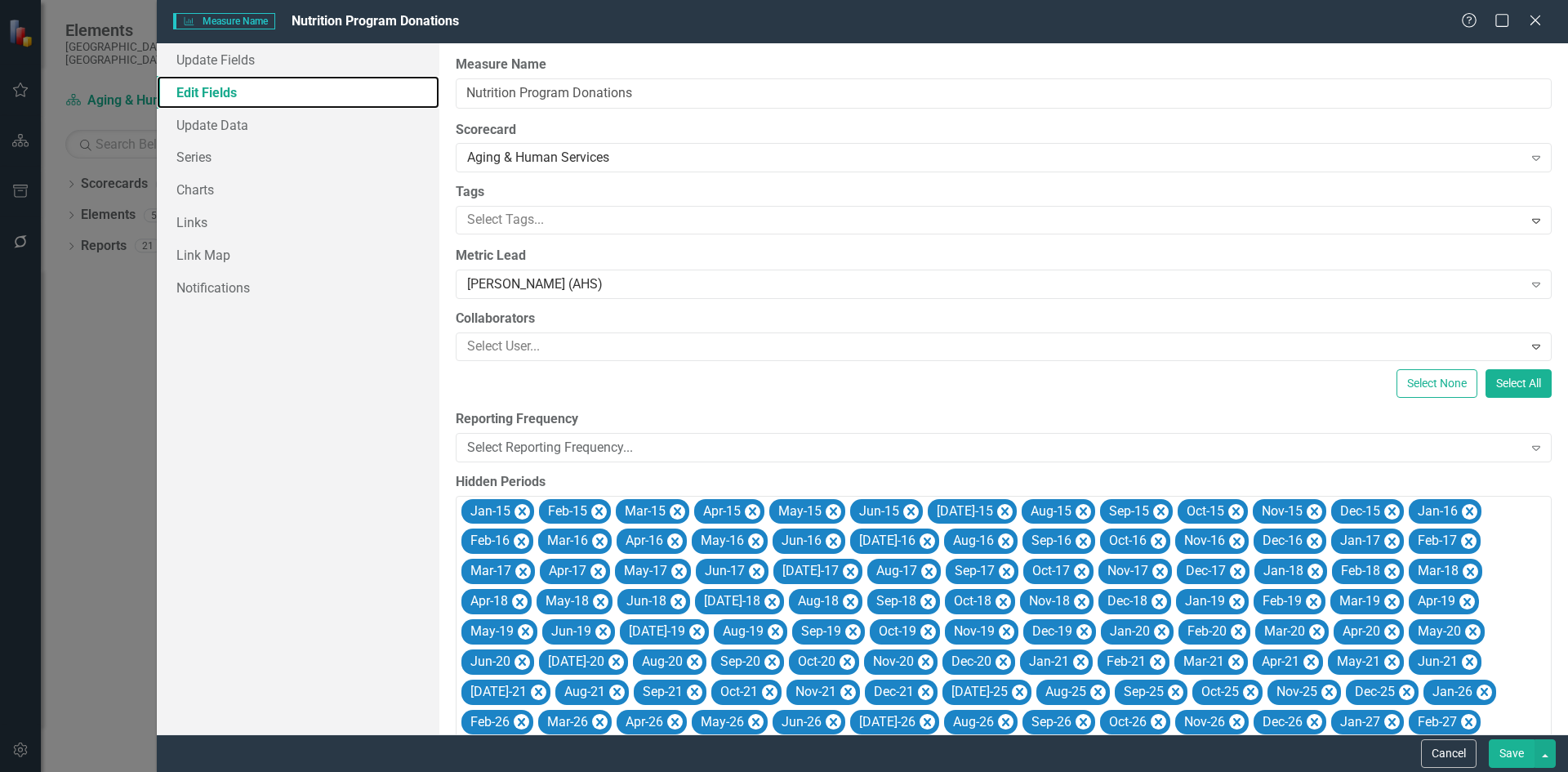
scroll to position [245, 0]
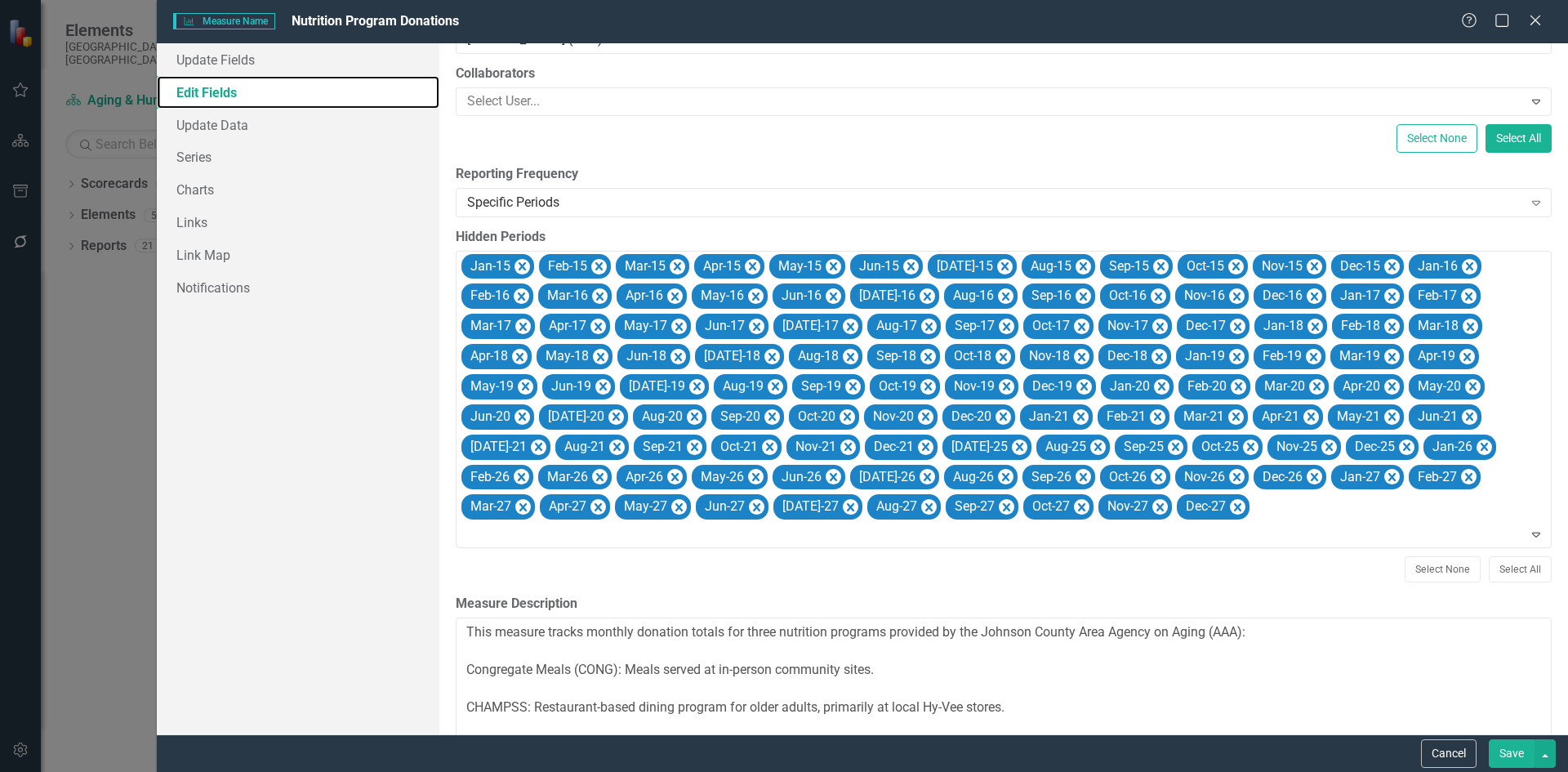
click at [1011, 446] on icon "Remove Jul-25" at bounding box center [1019, 448] width 15 height 20
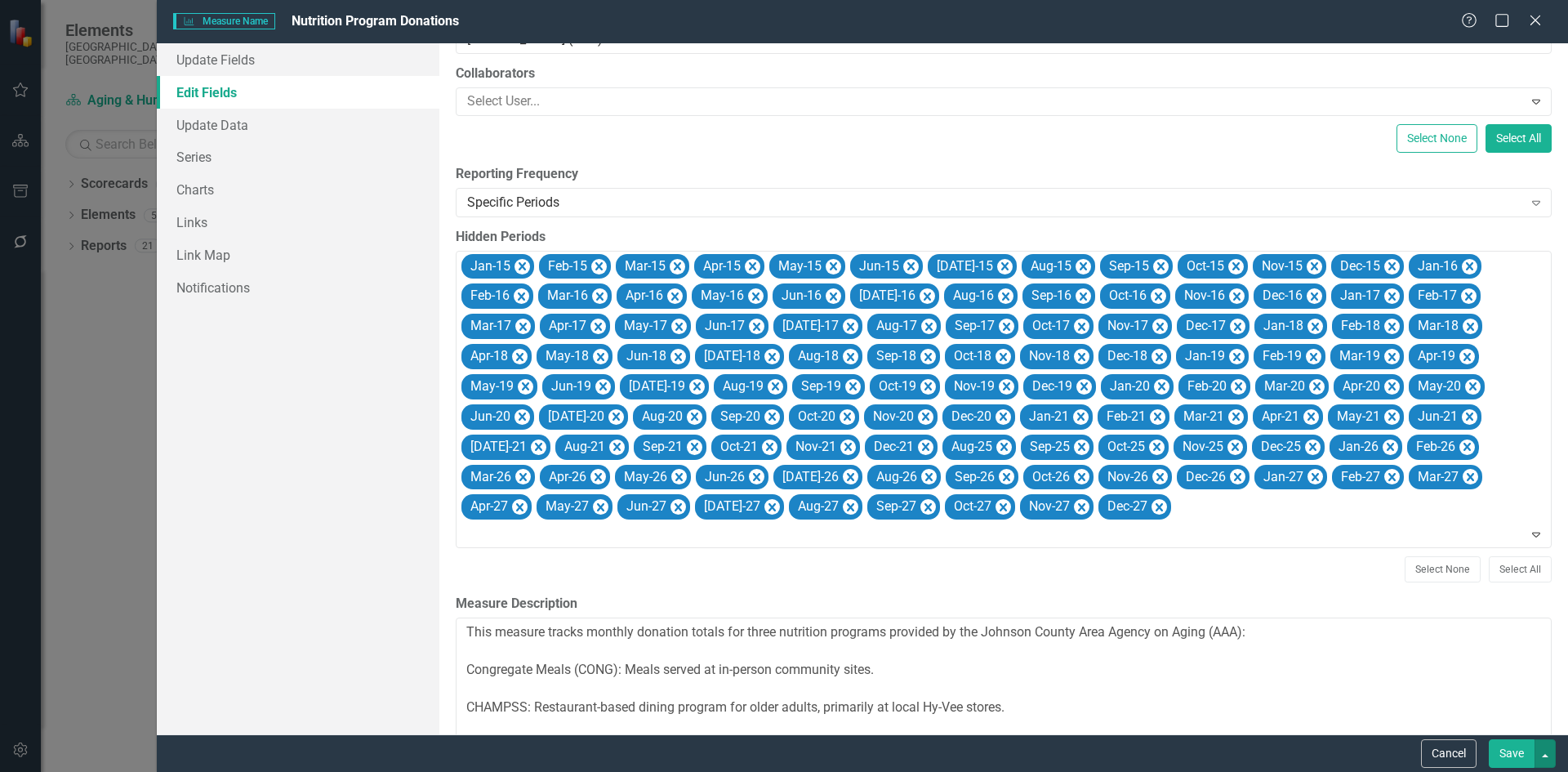
click at [1549, 743] on button "button" at bounding box center [1544, 753] width 21 height 29
click at [1540, 729] on link "Save and Continue" at bounding box center [1490, 723] width 129 height 30
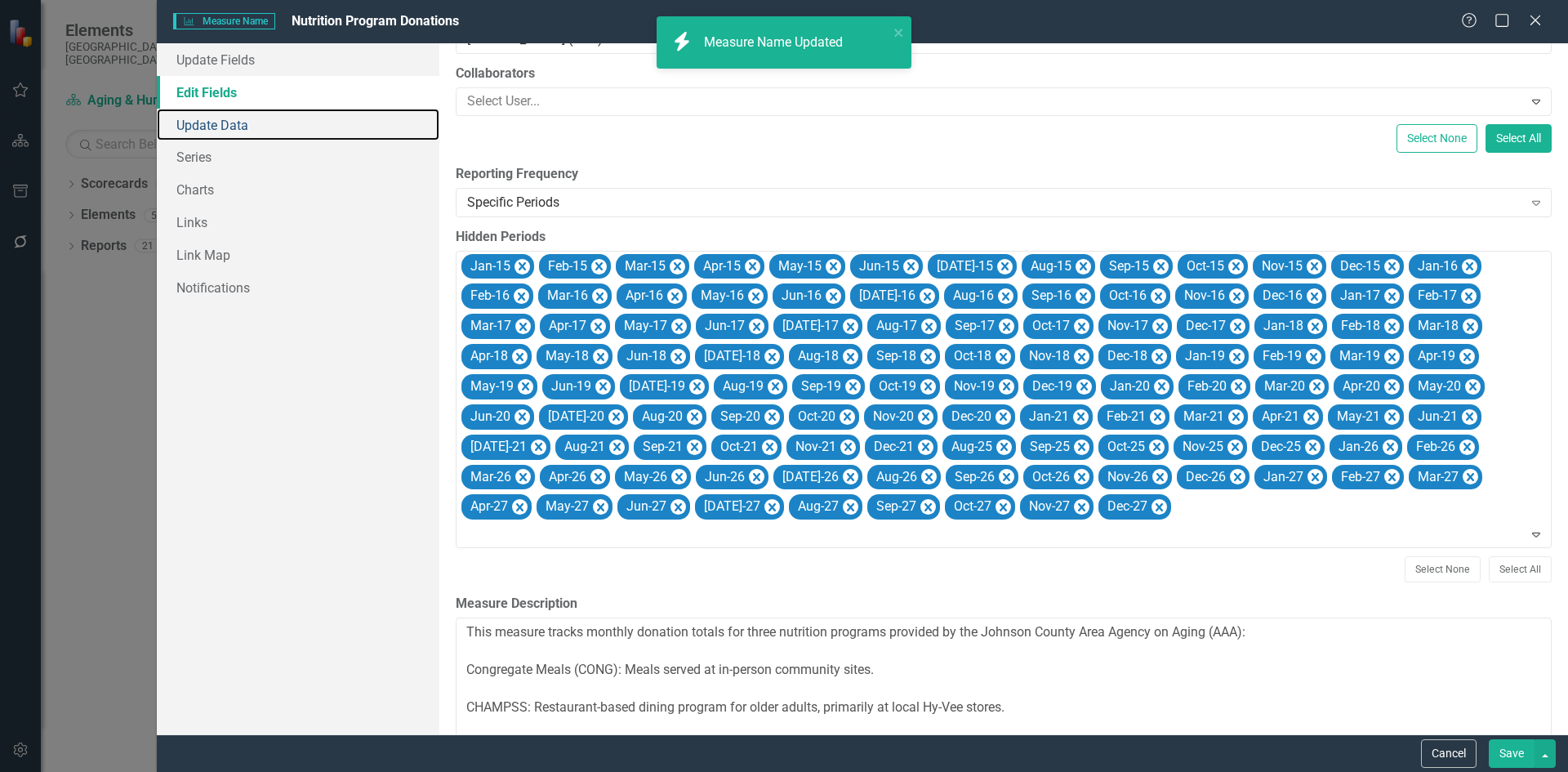
click at [230, 129] on link "Update Data" at bounding box center [297, 125] width 282 height 33
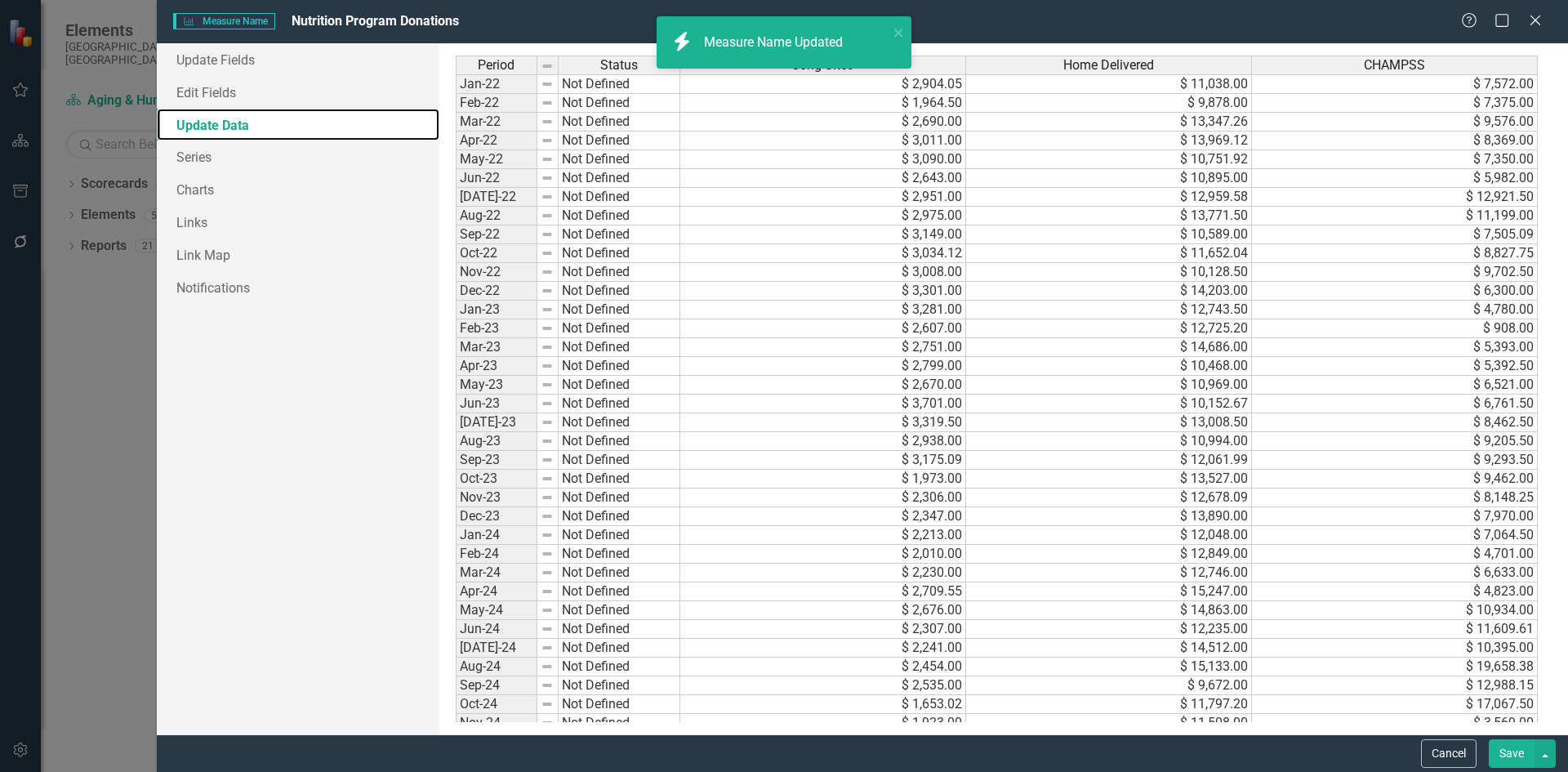
scroll to position [163, 0]
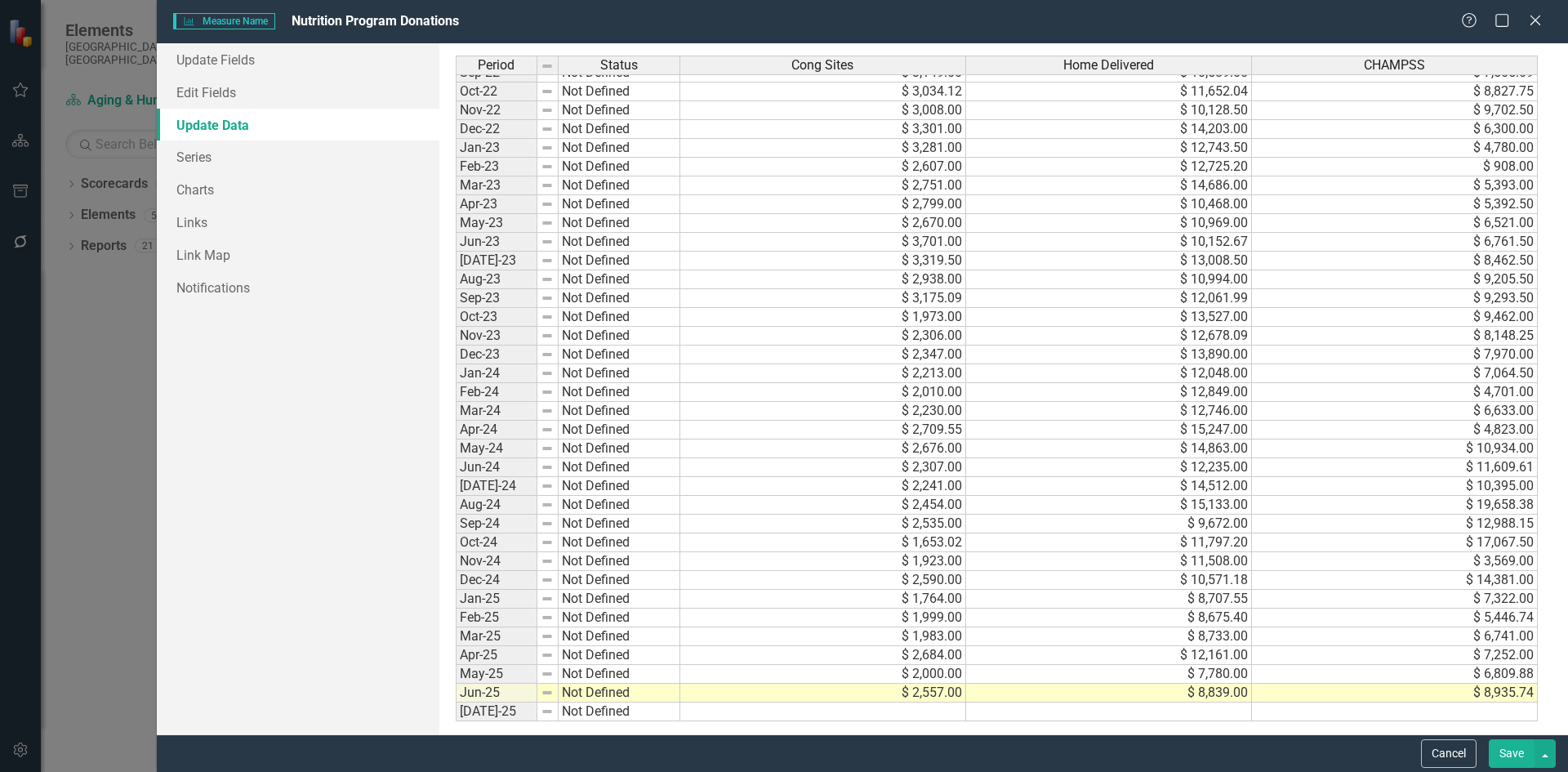
click at [946, 708] on td at bounding box center [822, 712] width 286 height 19
type textarea "1946"
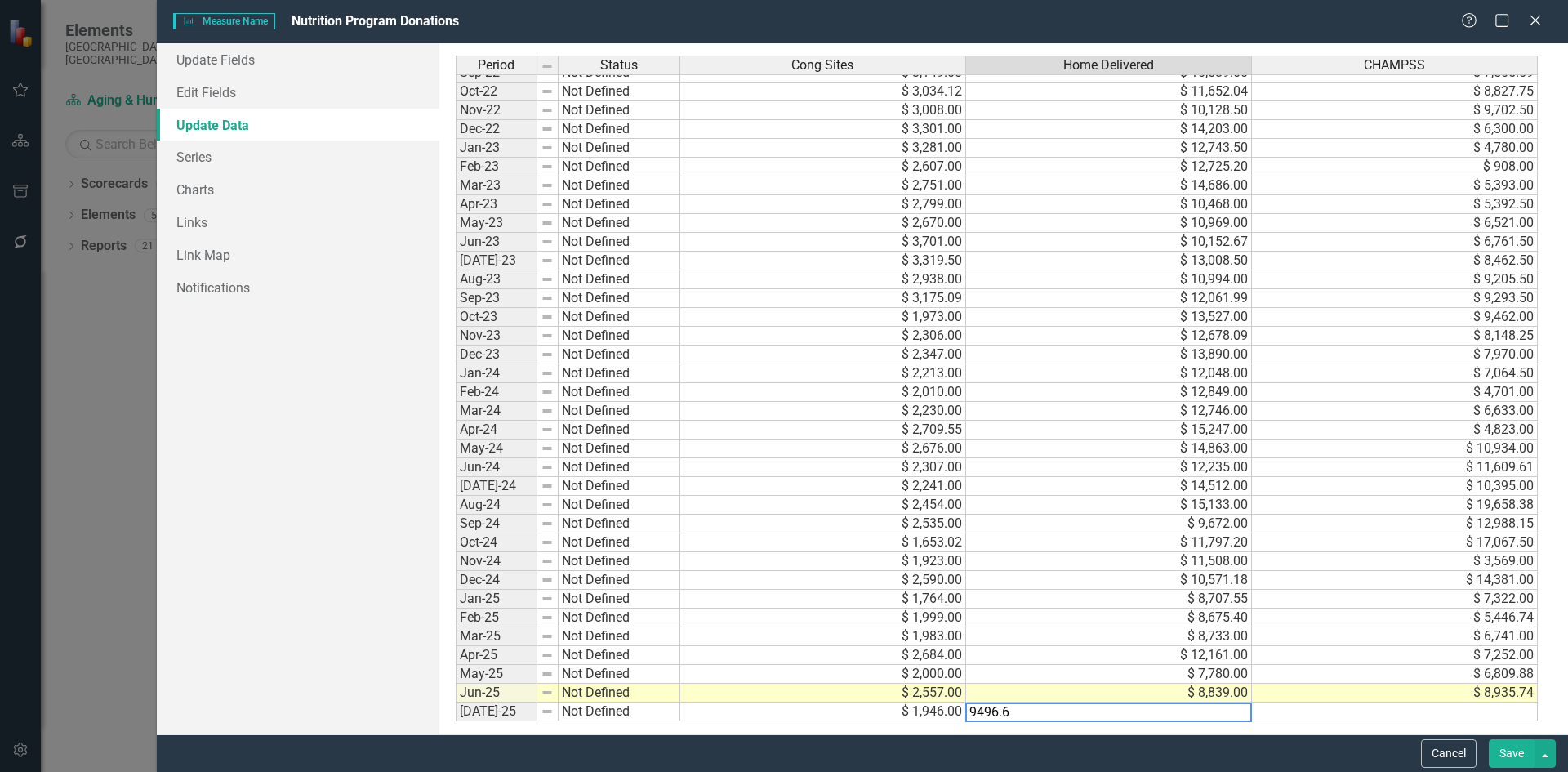
type textarea "9496.60"
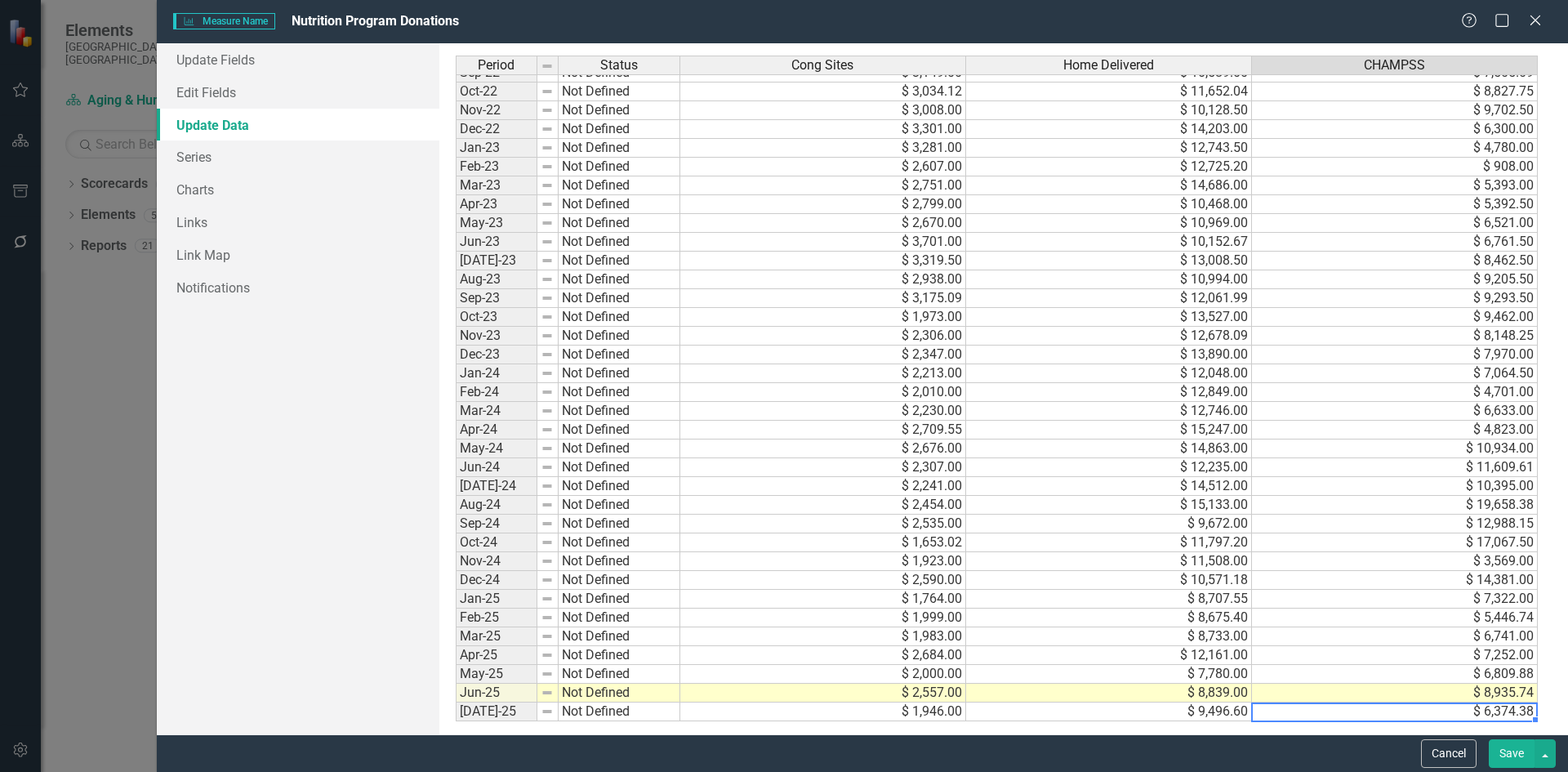
type textarea "6374.38"
click at [1512, 756] on button "Save" at bounding box center [1512, 753] width 45 height 29
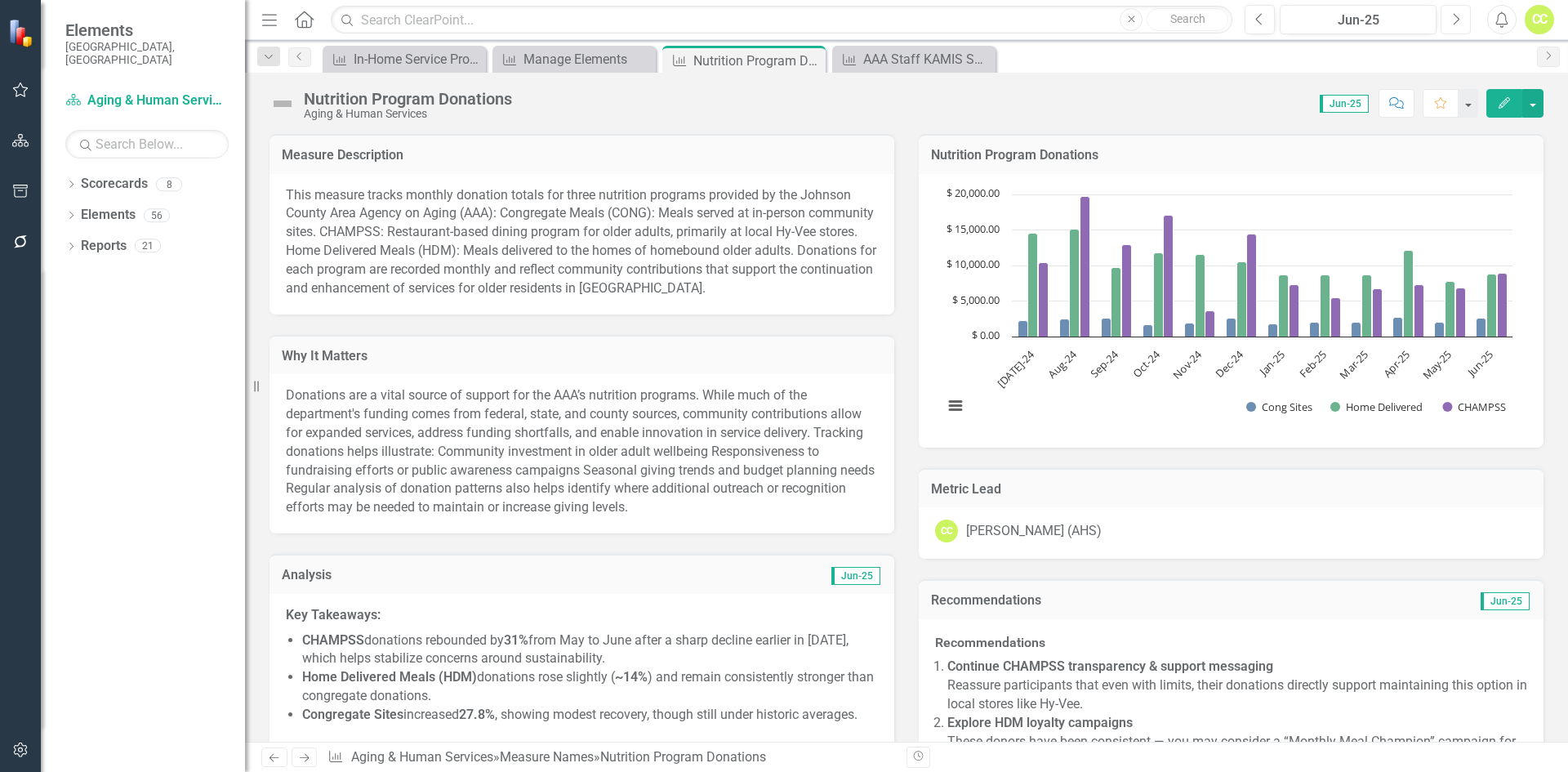
click at [1451, 22] on button "Next" at bounding box center [1456, 19] width 30 height 29
